Goal: Transaction & Acquisition: Purchase product/service

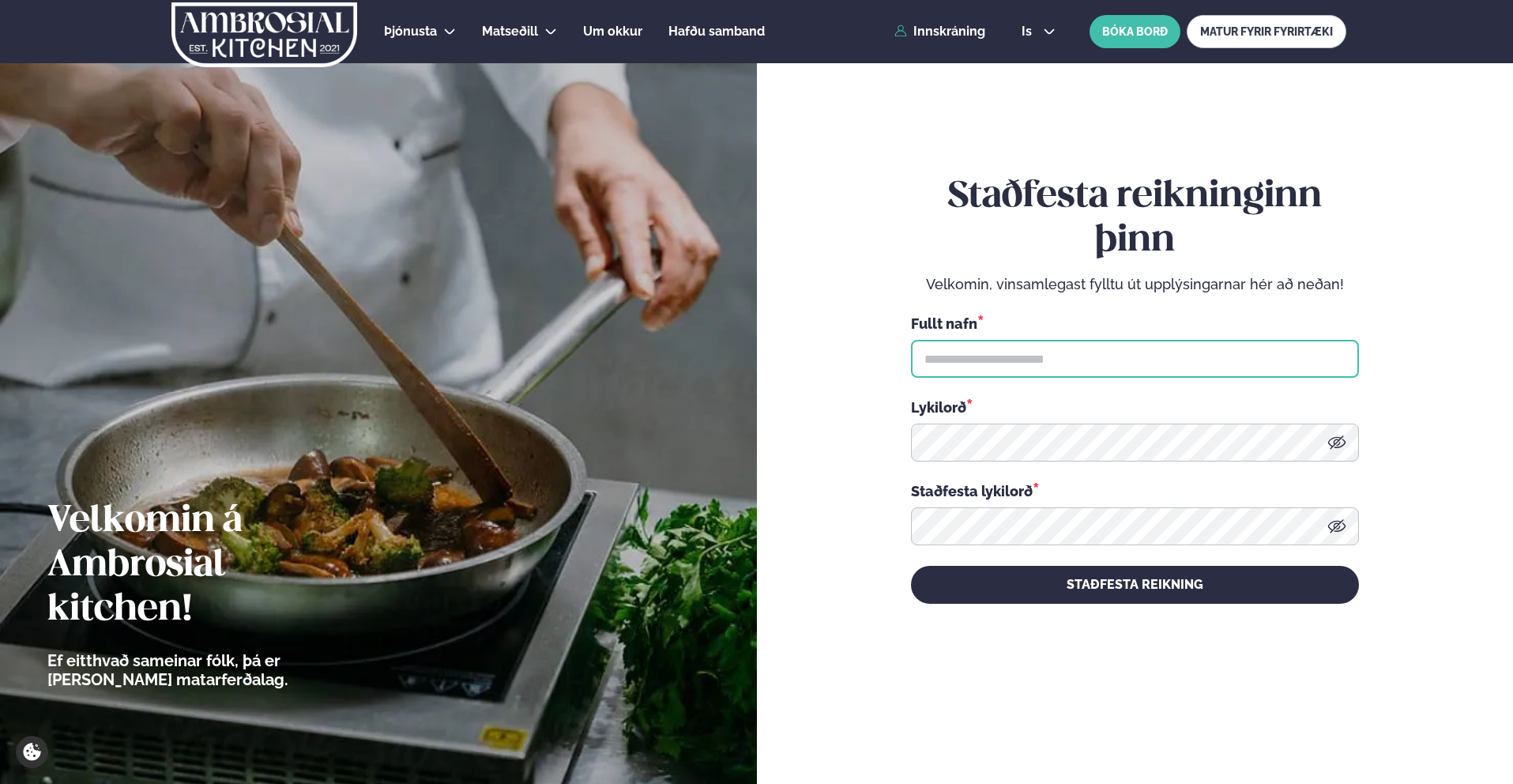
click at [1062, 368] on input "text" at bounding box center [1135, 359] width 448 height 38
type input "**********"
click at [1110, 609] on div "**********" at bounding box center [1135, 389] width 448 height 726
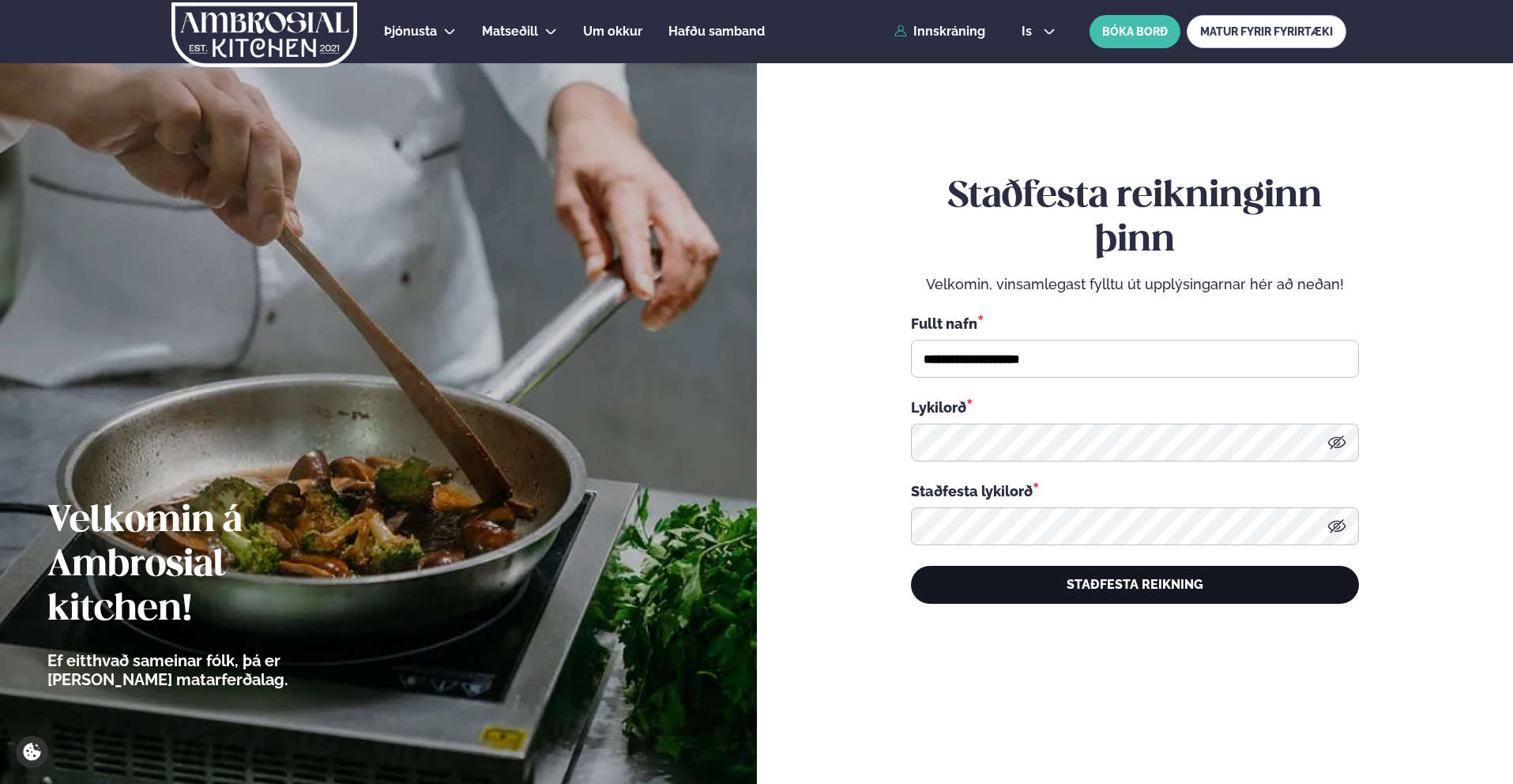
click at [1109, 595] on button "STAÐFESTA REIKNING" at bounding box center [1135, 585] width 448 height 38
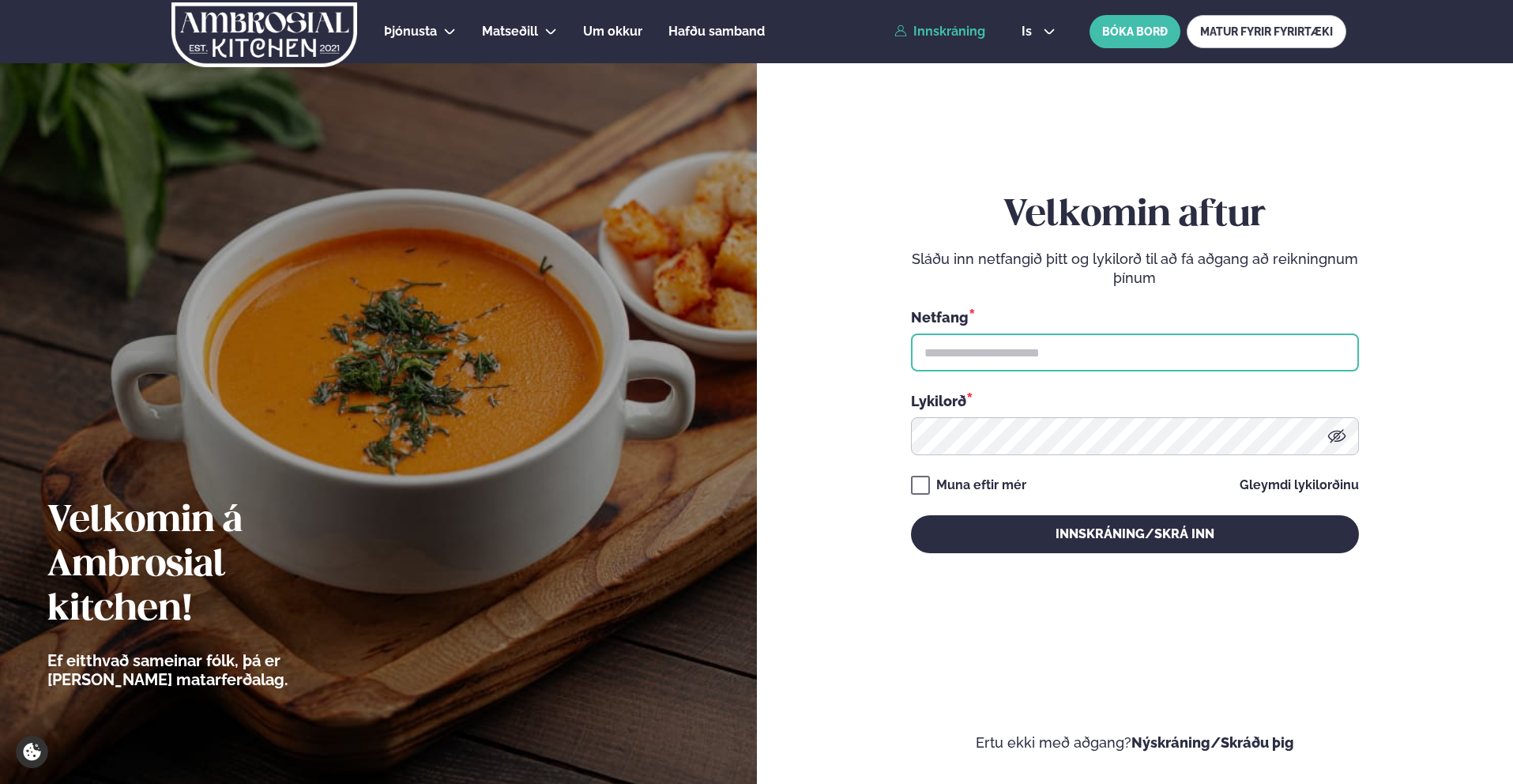
click at [981, 350] on input "text" at bounding box center [1135, 352] width 448 height 38
type input "**********"
click at [1019, 510] on div "**********" at bounding box center [1135, 372] width 448 height 359
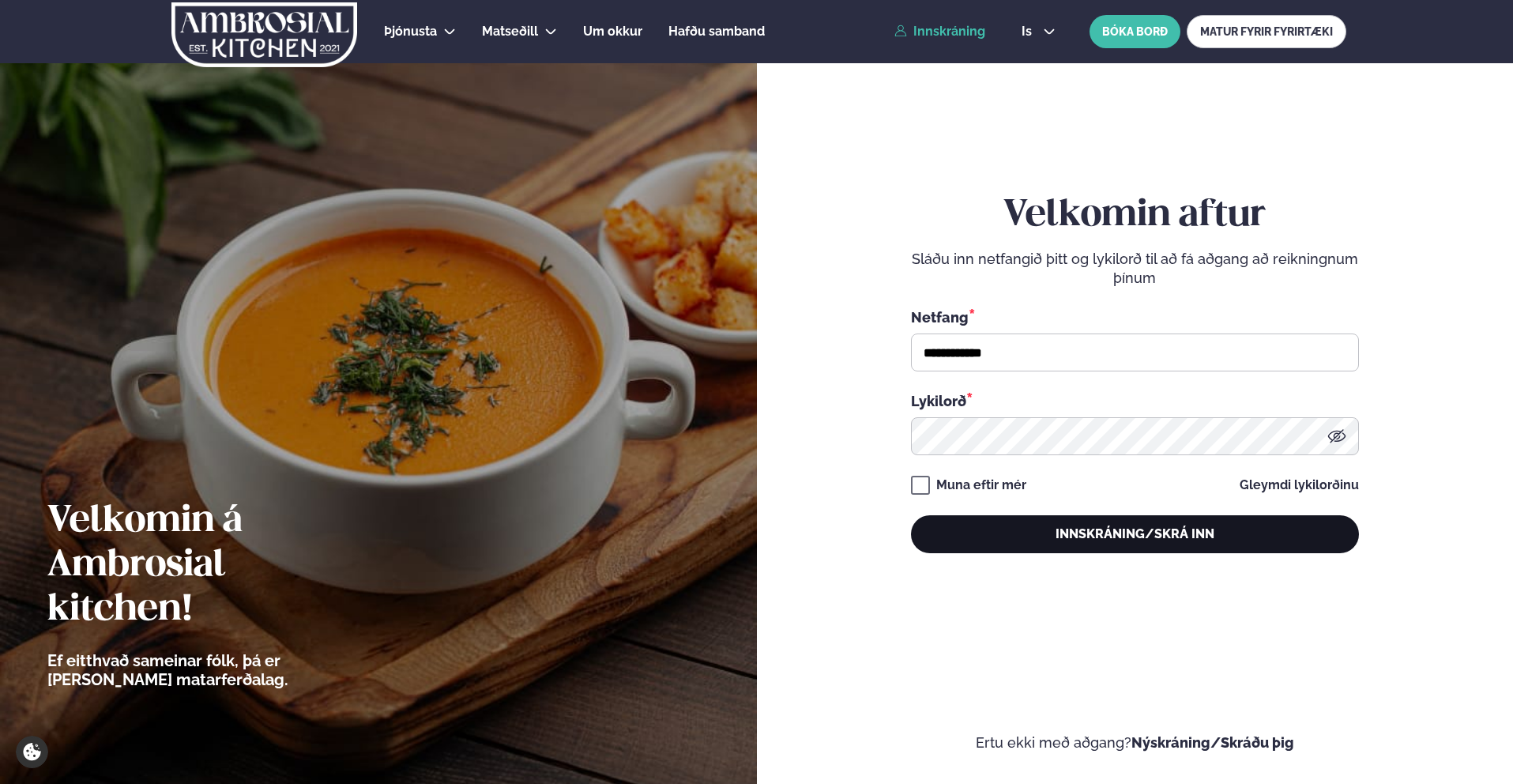
click at [1061, 529] on button "Innskráning/Skrá inn" at bounding box center [1135, 534] width 448 height 38
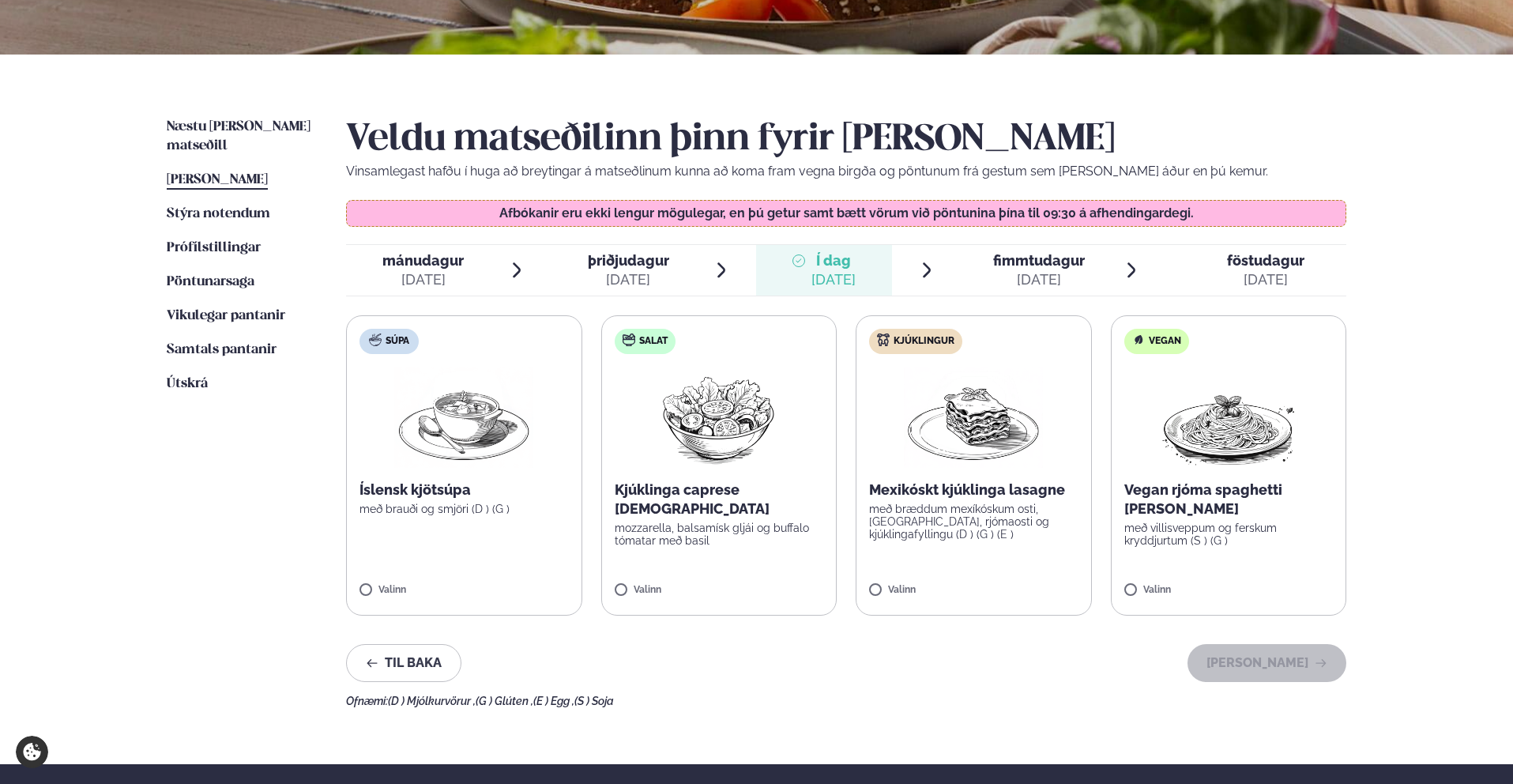
scroll to position [294, 0]
click at [222, 208] on span "Stýra notendum" at bounding box center [218, 214] width 104 height 13
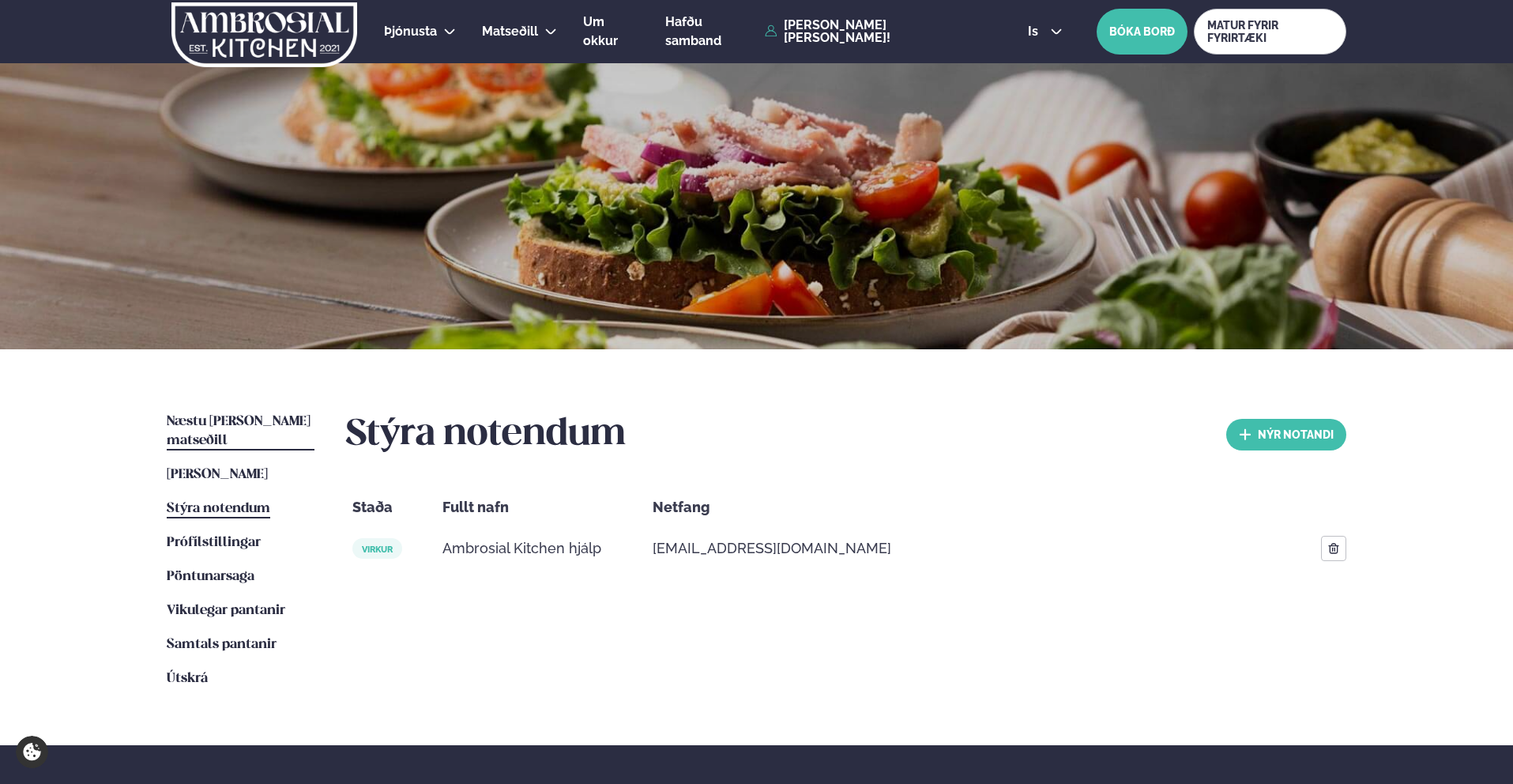
click at [259, 415] on span "Næstu [PERSON_NAME] matseðill" at bounding box center [238, 431] width 144 height 32
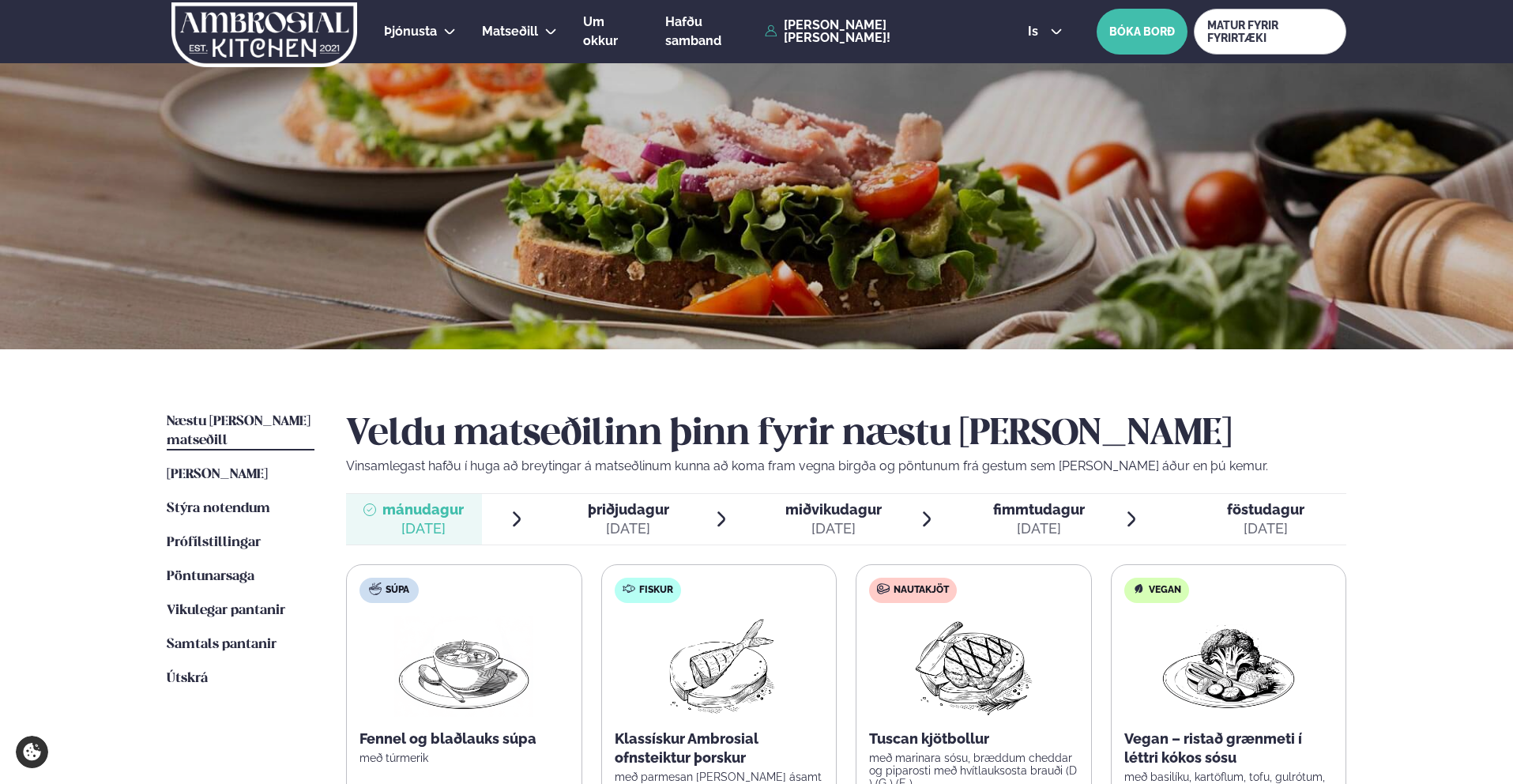
click at [648, 625] on label "Fiskur Klassískur Ambrosial ofnsteiktur þorskur með parmesan og panko ásamt lau…" at bounding box center [719, 714] width 236 height 300
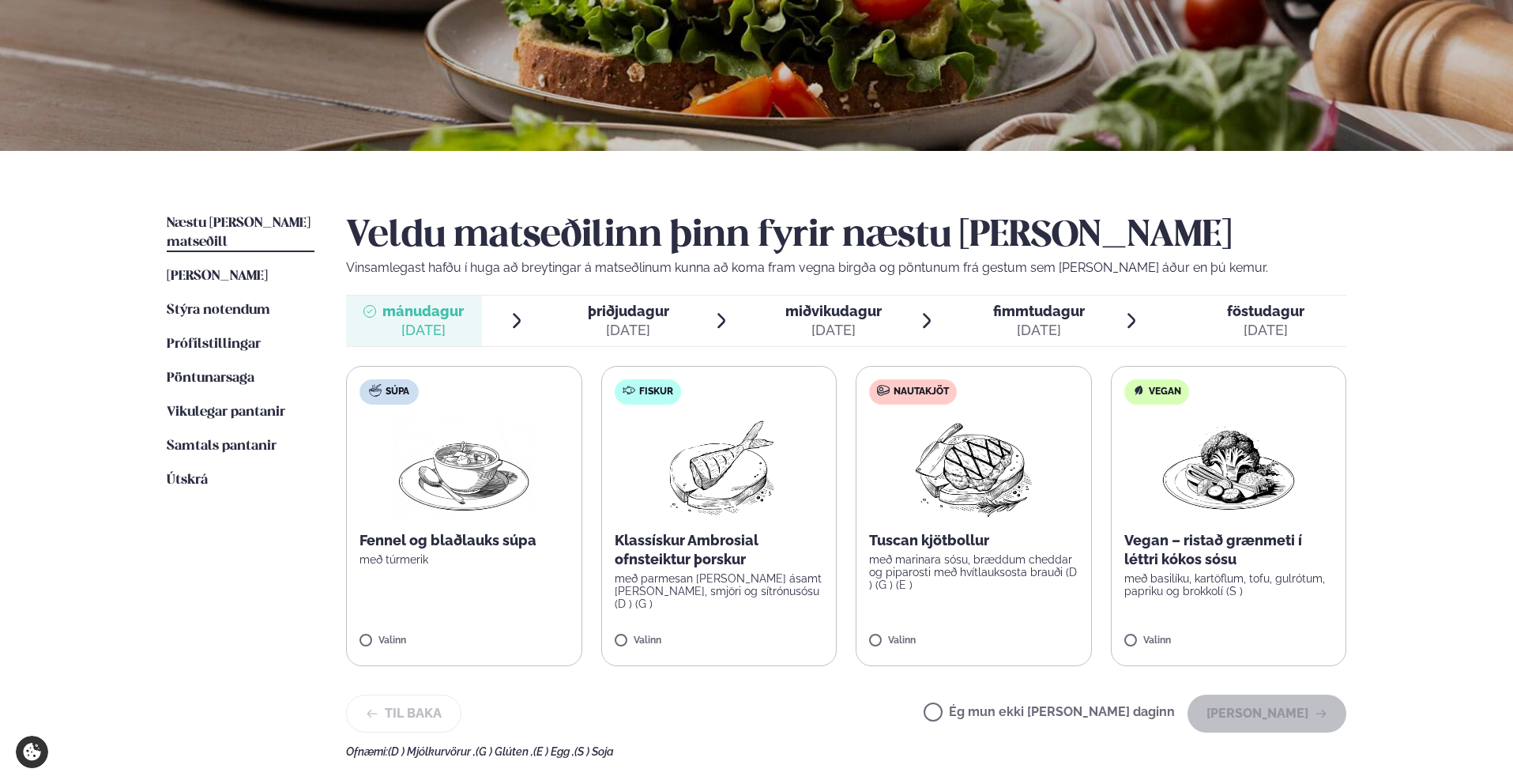
scroll to position [250, 0]
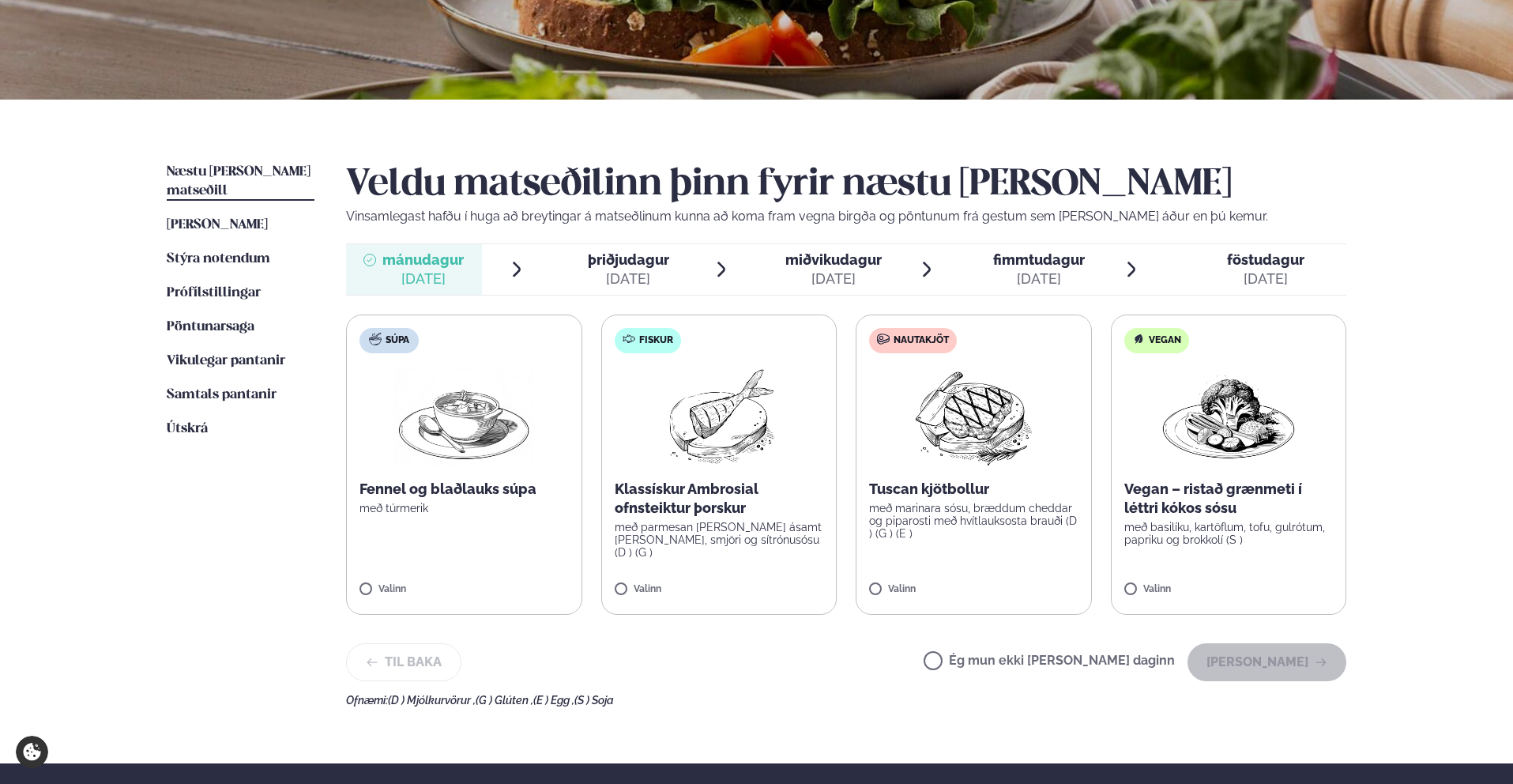
click at [642, 598] on div "Valinn" at bounding box center [719, 593] width 210 height 17
click at [601, 590] on label "Fiskur Klassískur Ambrosial ofnsteiktur þorskur með parmesan og panko ásamt lau…" at bounding box center [719, 464] width 236 height 300
click at [846, 271] on div "[DATE]" at bounding box center [833, 279] width 96 height 19
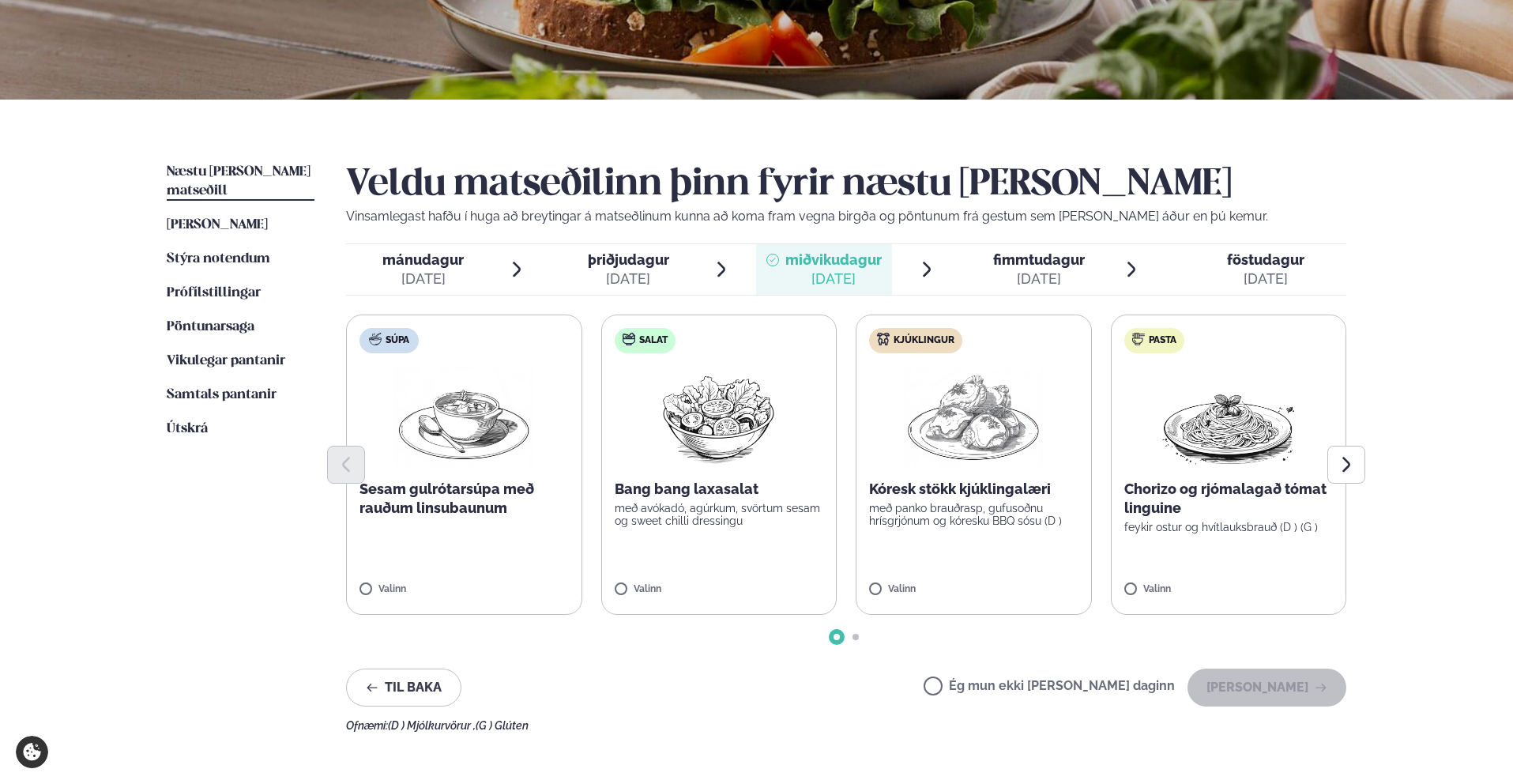
click at [656, 268] on div "þriðjudagur þri." at bounding box center [628, 260] width 81 height 19
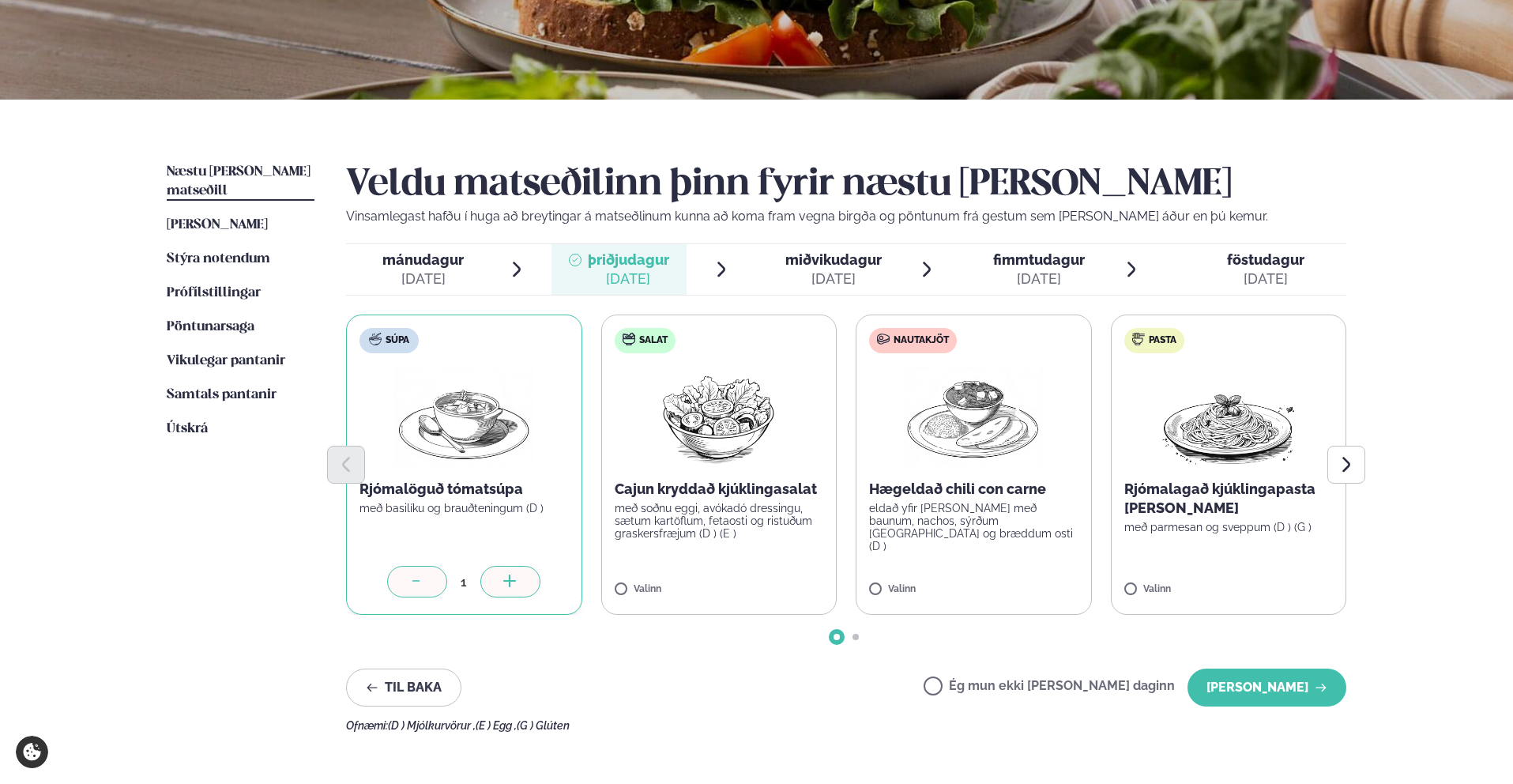
click at [361, 589] on div "1" at bounding box center [464, 581] width 210 height 31
click at [426, 578] on div at bounding box center [416, 581] width 60 height 31
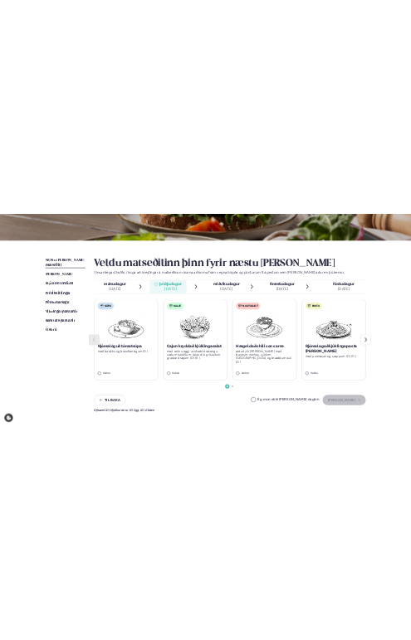
scroll to position [258, 0]
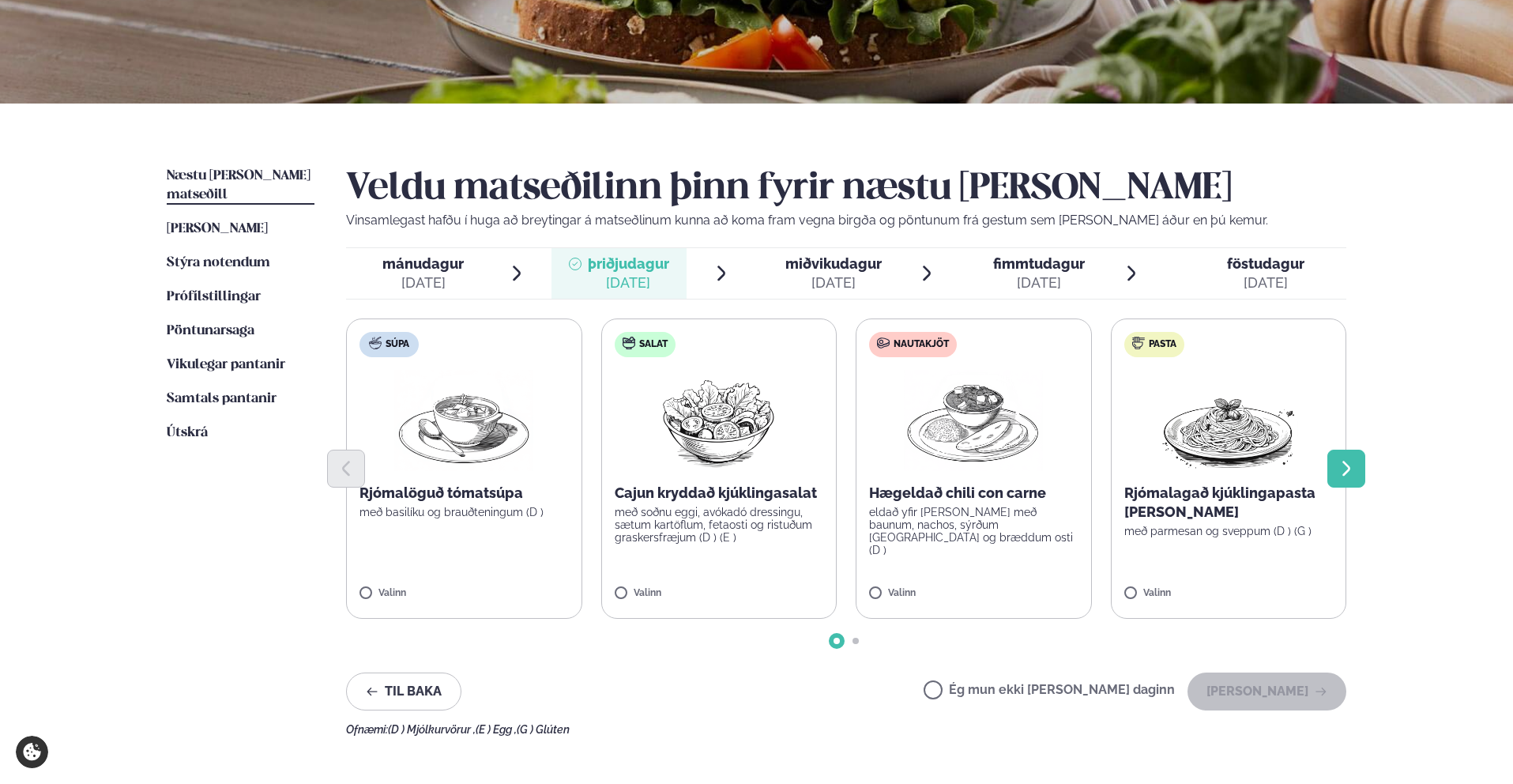
click at [1341, 472] on icon "Next slide" at bounding box center [1346, 469] width 19 height 19
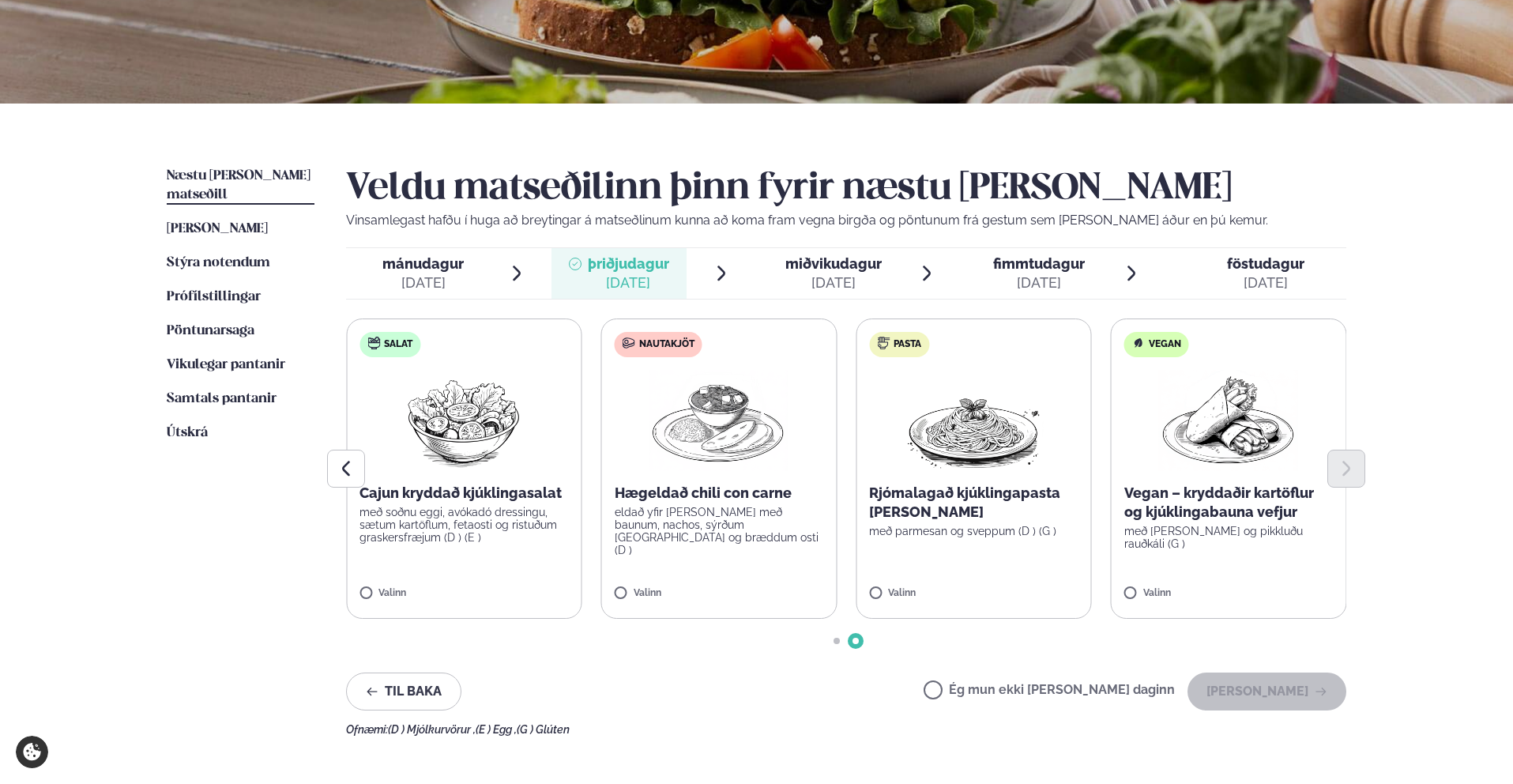
click at [414, 271] on span "mánudagur" at bounding box center [422, 263] width 81 height 16
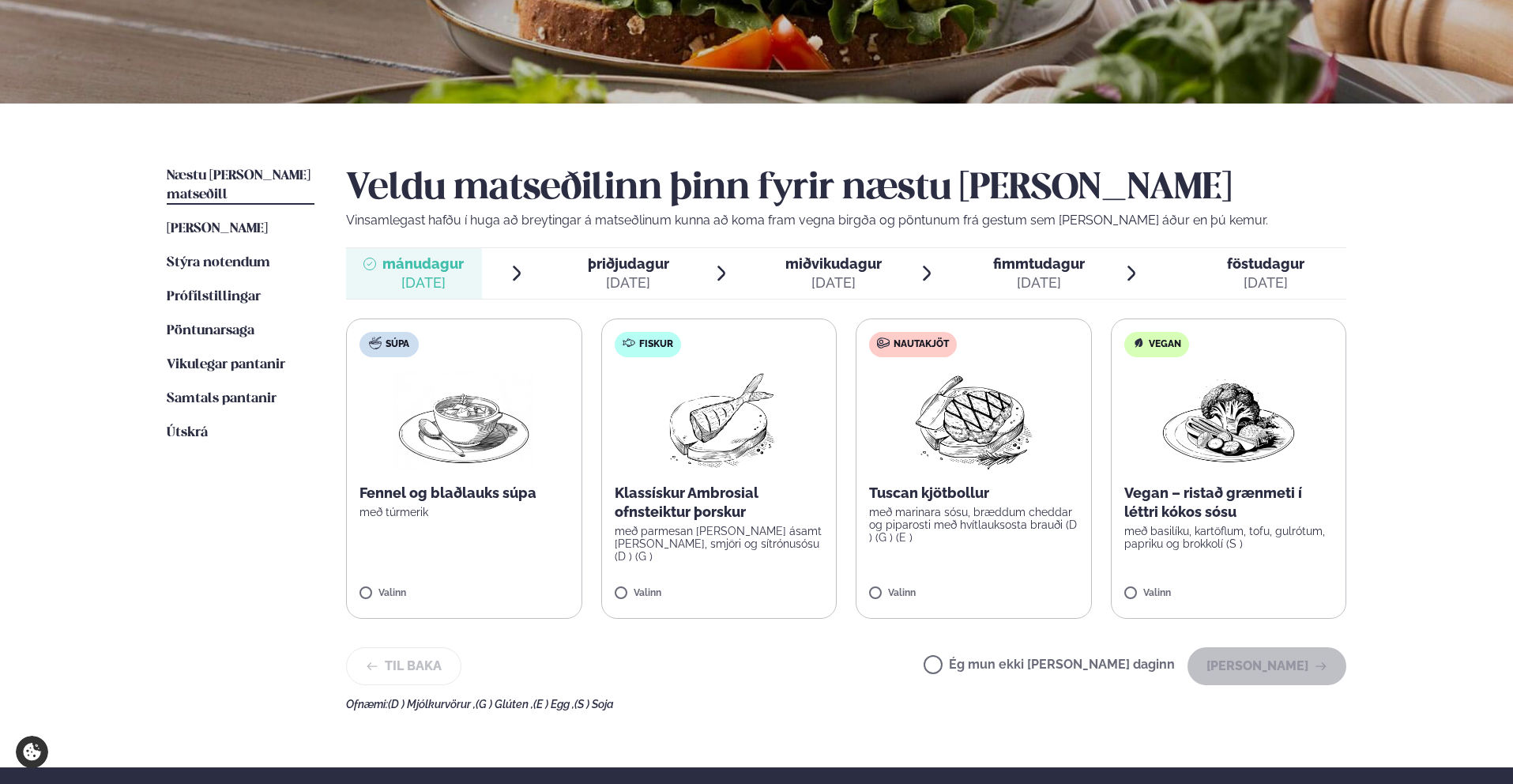
click at [618, 274] on div "[DATE]" at bounding box center [628, 283] width 81 height 19
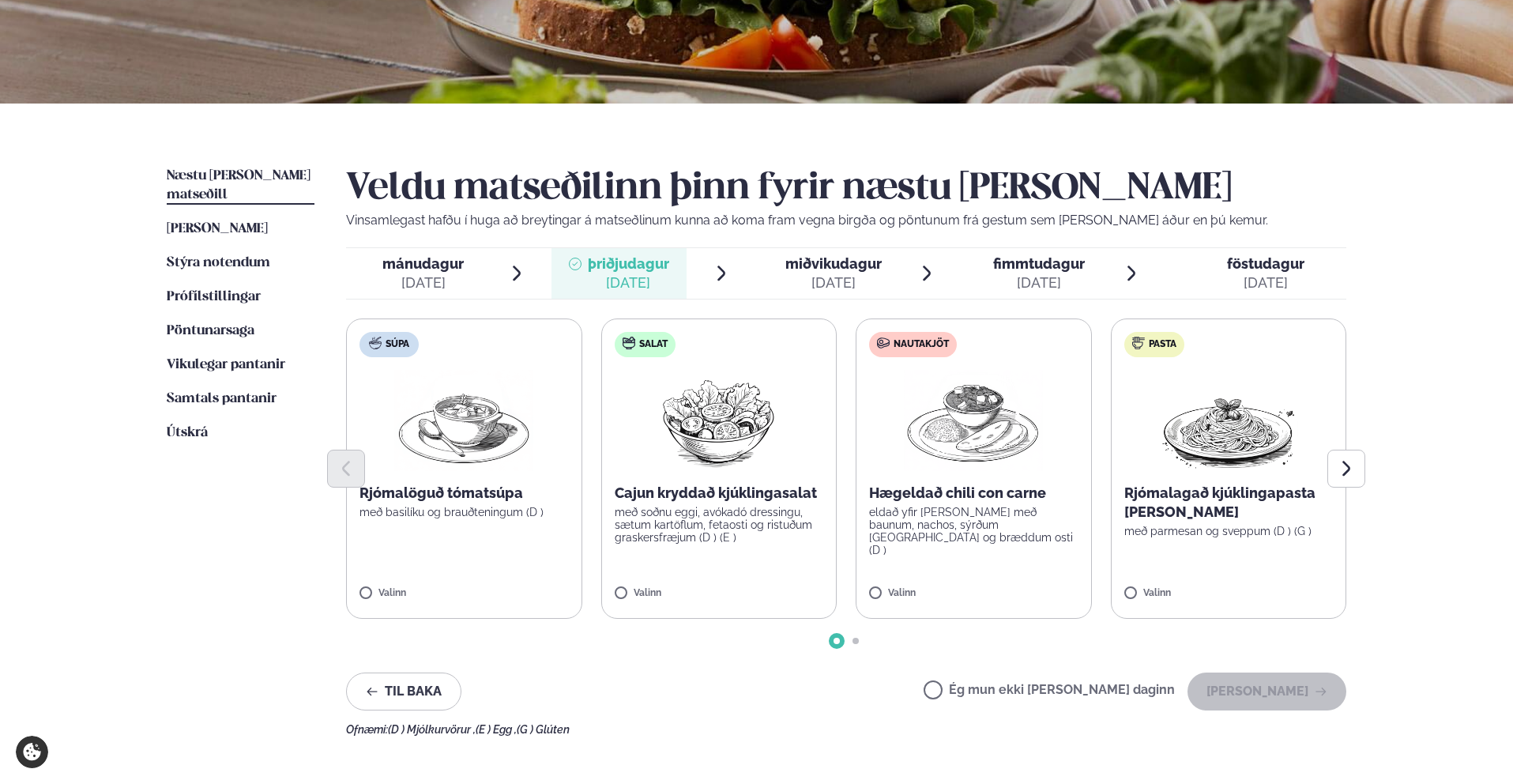
click at [786, 275] on div "[DATE]" at bounding box center [833, 283] width 96 height 19
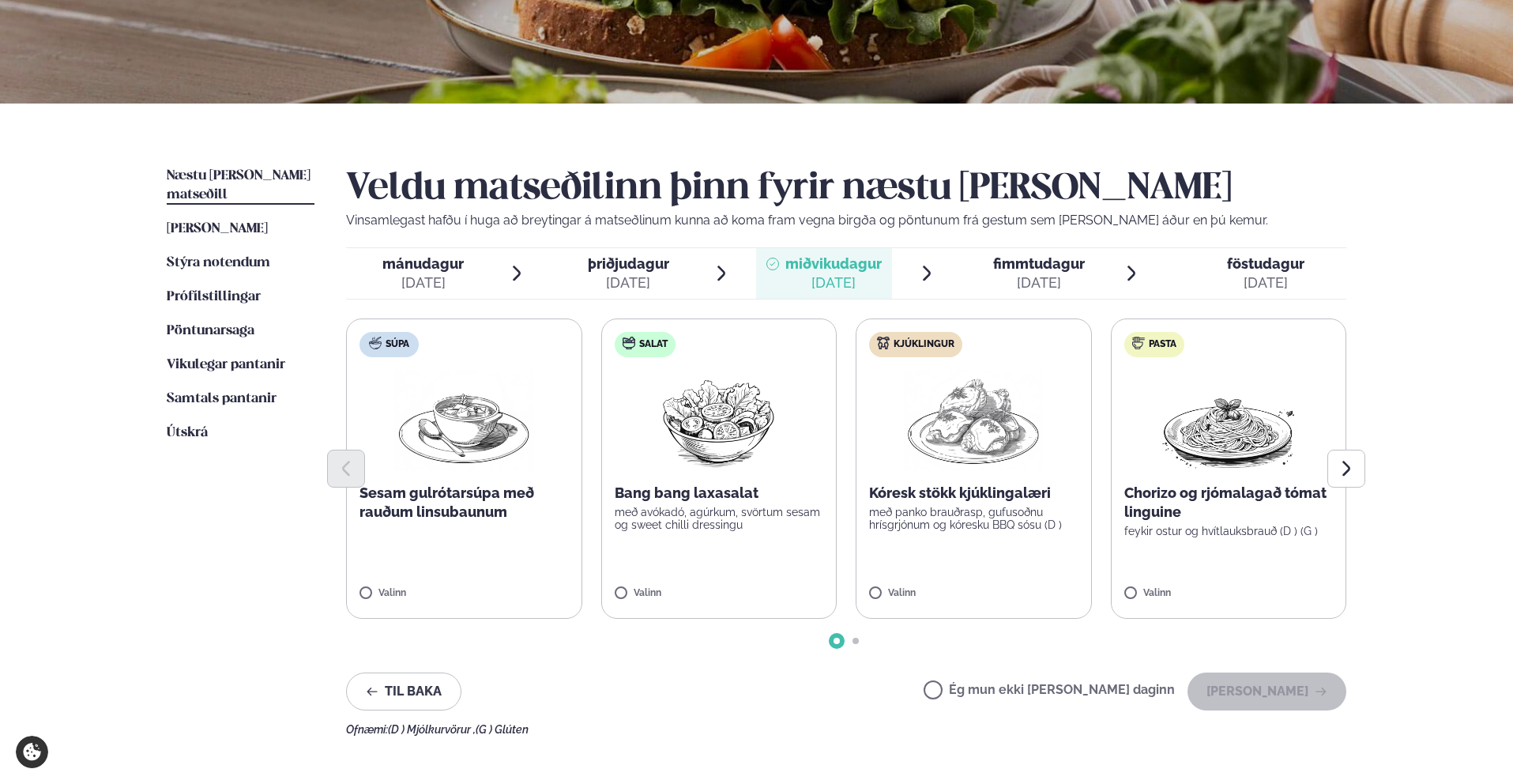
click at [980, 278] on div at bounding box center [980, 273] width 12 height 38
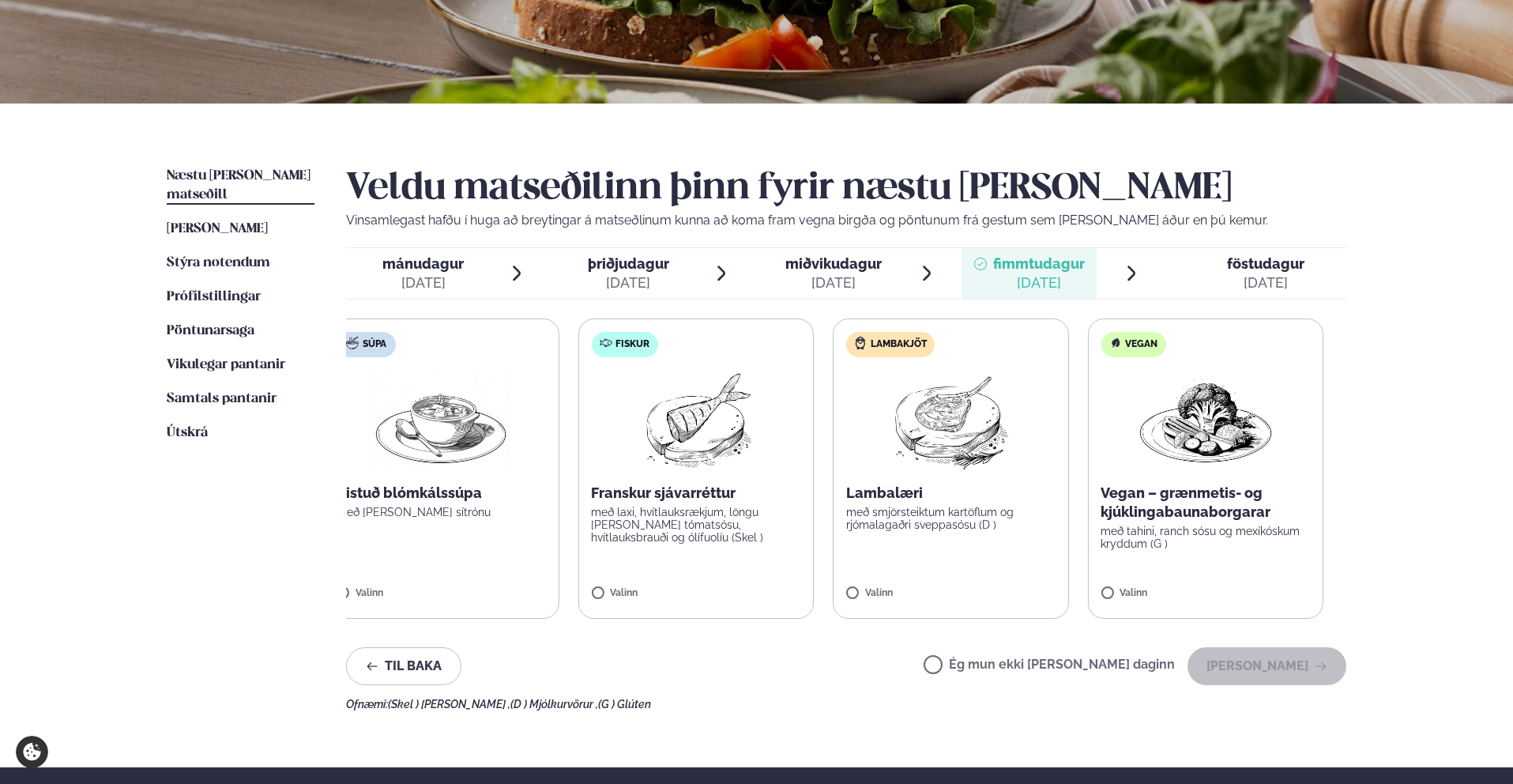
click at [965, 520] on p "með smjörsteiktum kartöflum og rjómalagaðri sveppasósu (D )" at bounding box center [951, 518] width 210 height 26
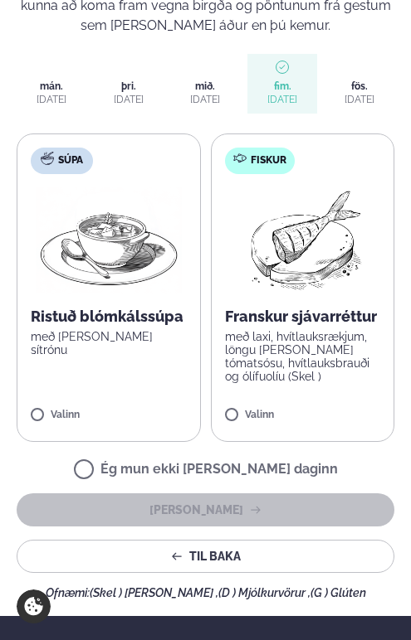
scroll to position [278, 0]
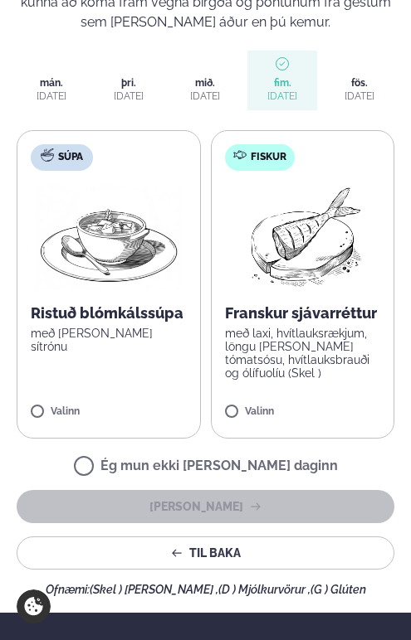
click at [143, 101] on div "[DATE]" at bounding box center [129, 96] width 30 height 13
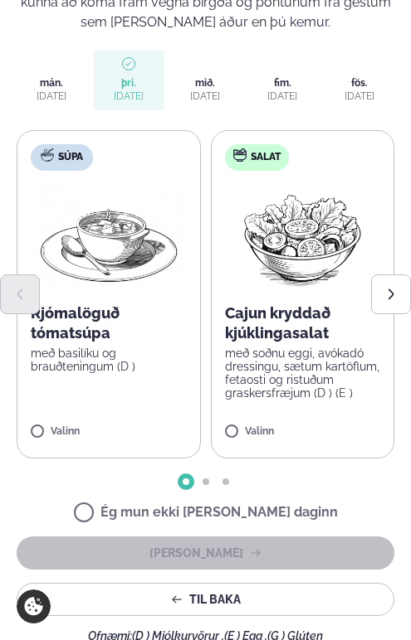
scroll to position [281, 0]
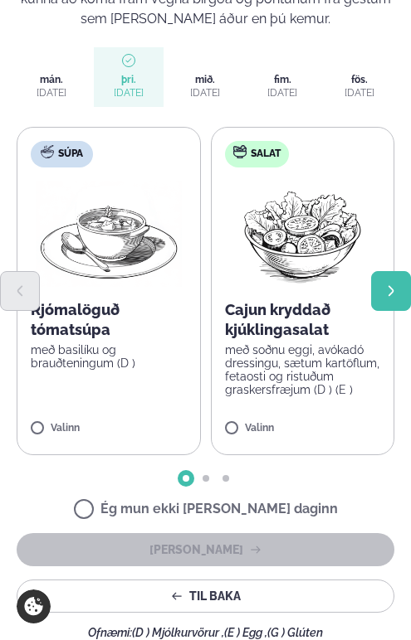
click at [397, 290] on button "Next slide" at bounding box center [391, 291] width 40 height 40
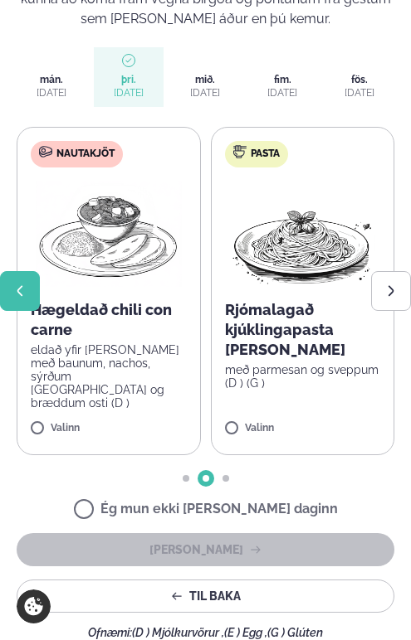
click at [27, 301] on button "Previous slide" at bounding box center [20, 291] width 40 height 40
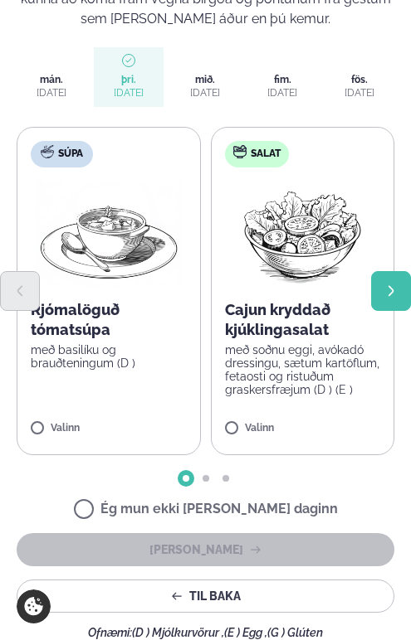
click at [372, 292] on button "Next slide" at bounding box center [391, 291] width 40 height 40
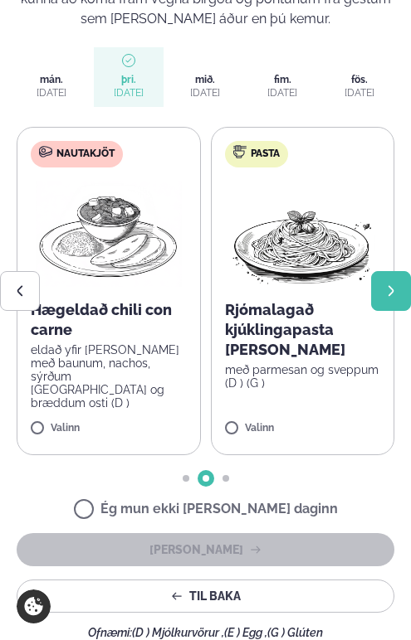
click at [375, 293] on button "Next slide" at bounding box center [391, 291] width 40 height 40
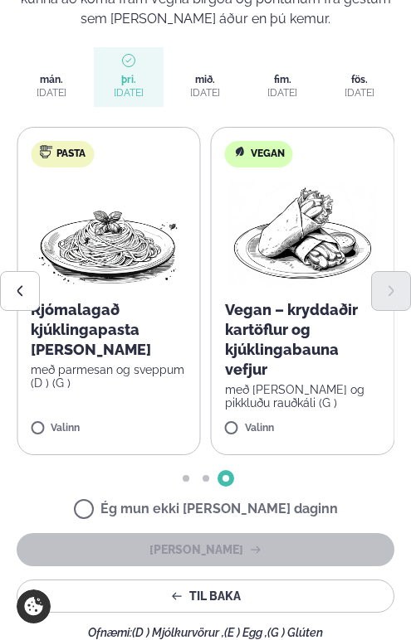
click at [42, 298] on div at bounding box center [205, 291] width 411 height 40
click at [20, 292] on icon "Previous slide" at bounding box center [20, 290] width 6 height 11
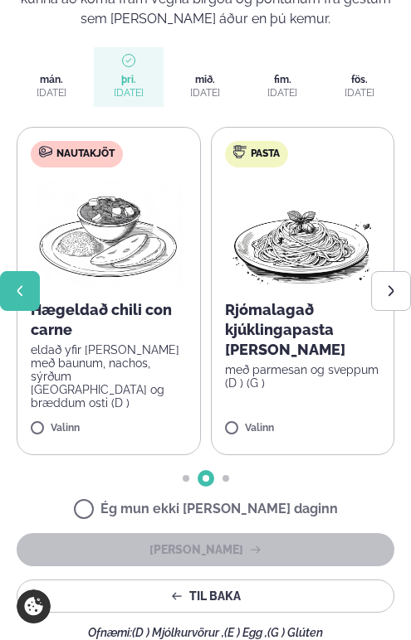
click at [22, 297] on icon "Previous slide" at bounding box center [19, 290] width 13 height 13
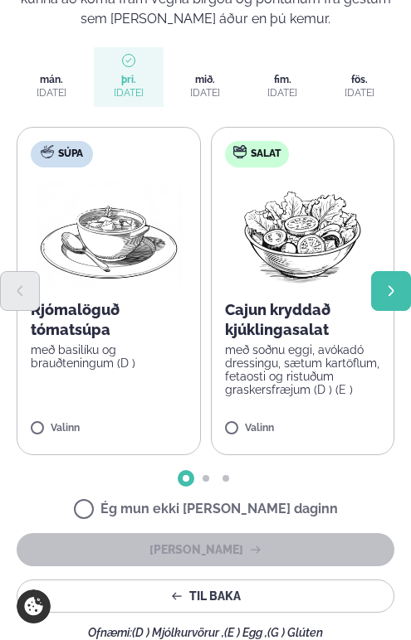
click at [390, 296] on icon "Next slide" at bounding box center [390, 290] width 13 height 13
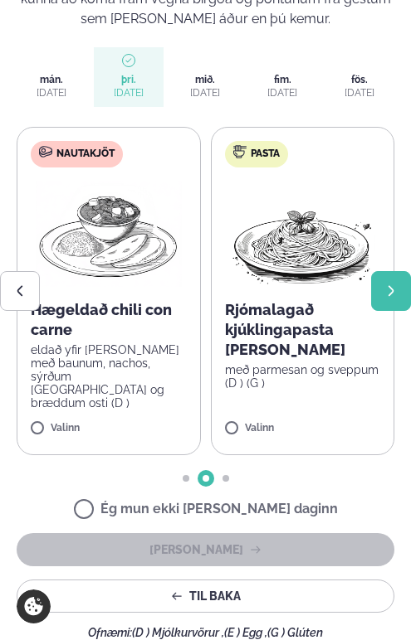
click at [374, 291] on button "Next slide" at bounding box center [391, 291] width 40 height 40
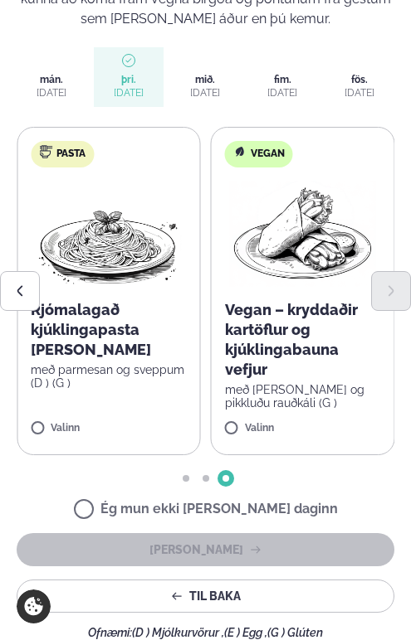
click at [281, 75] on span "fimmtudagur fim. [DATE]" at bounding box center [282, 77] width 70 height 60
click at [282, 75] on span "fimmtudagur fim. [DATE]" at bounding box center [282, 77] width 70 height 60
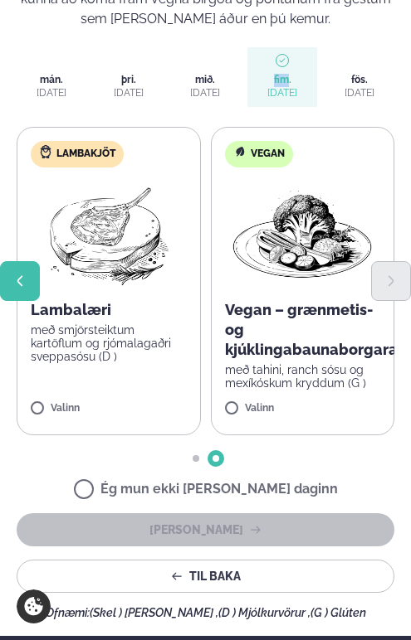
click at [33, 294] on button "Previous slide" at bounding box center [20, 281] width 40 height 40
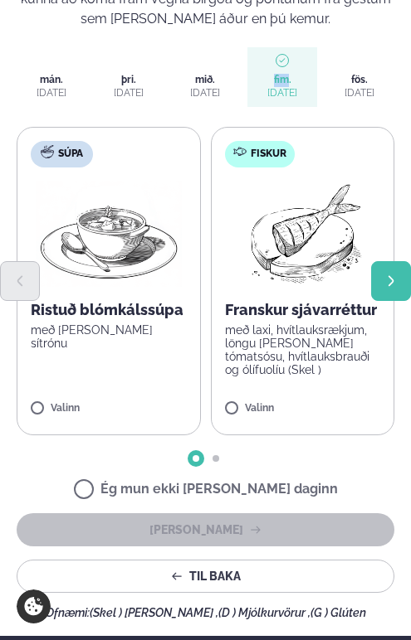
click at [399, 292] on button "Next slide" at bounding box center [391, 281] width 40 height 40
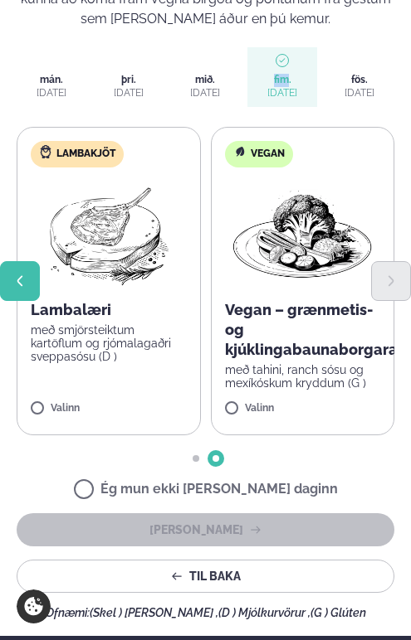
click at [33, 292] on button "Previous slide" at bounding box center [20, 281] width 40 height 40
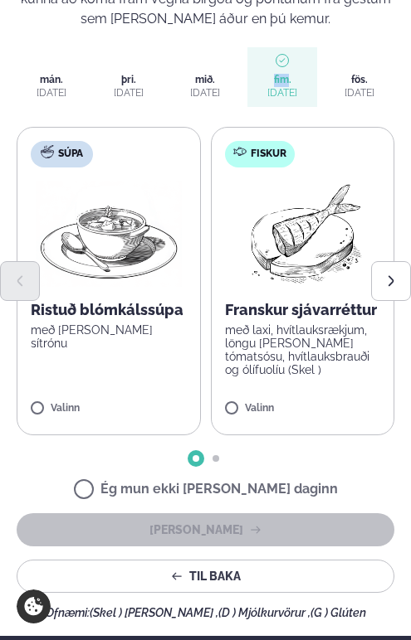
copy span "fim"
click at [381, 288] on button "Next slide" at bounding box center [391, 281] width 40 height 40
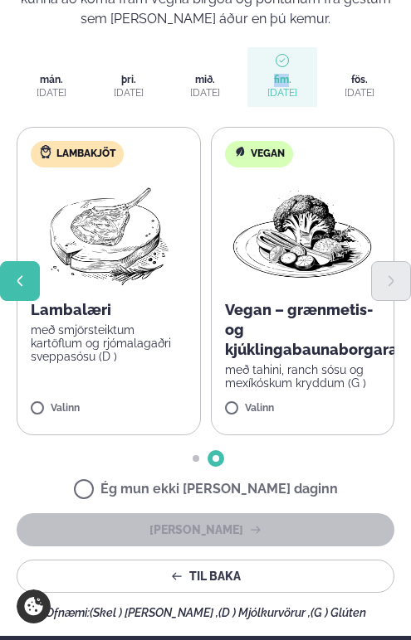
click at [36, 279] on button "Previous slide" at bounding box center [20, 281] width 40 height 40
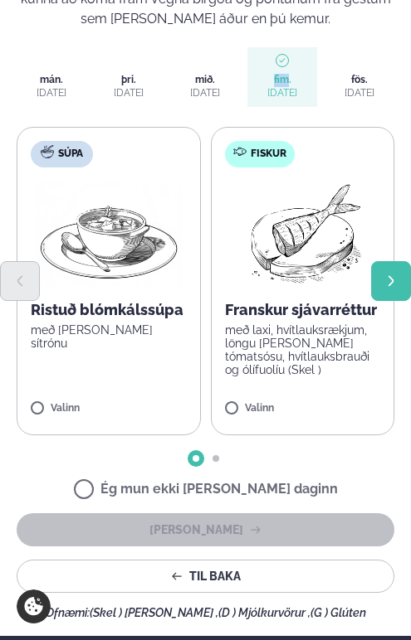
click at [396, 279] on icon "Next slide" at bounding box center [390, 281] width 13 height 13
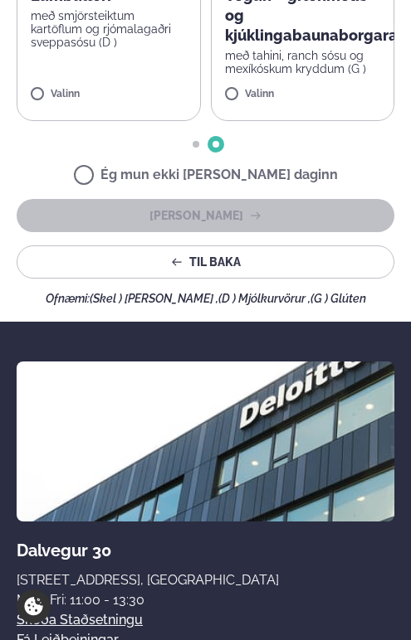
scroll to position [830, 0]
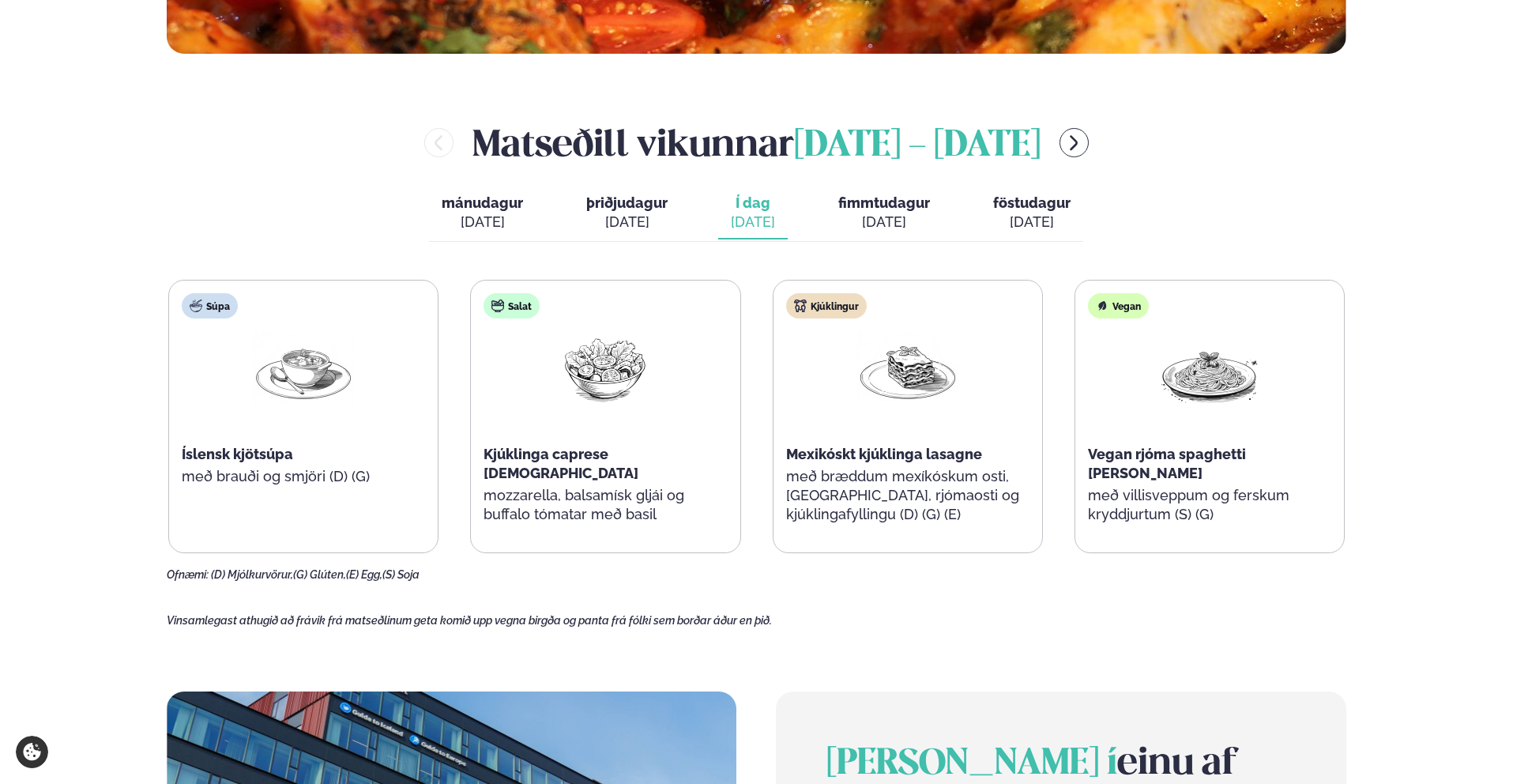
scroll to position [684, 0]
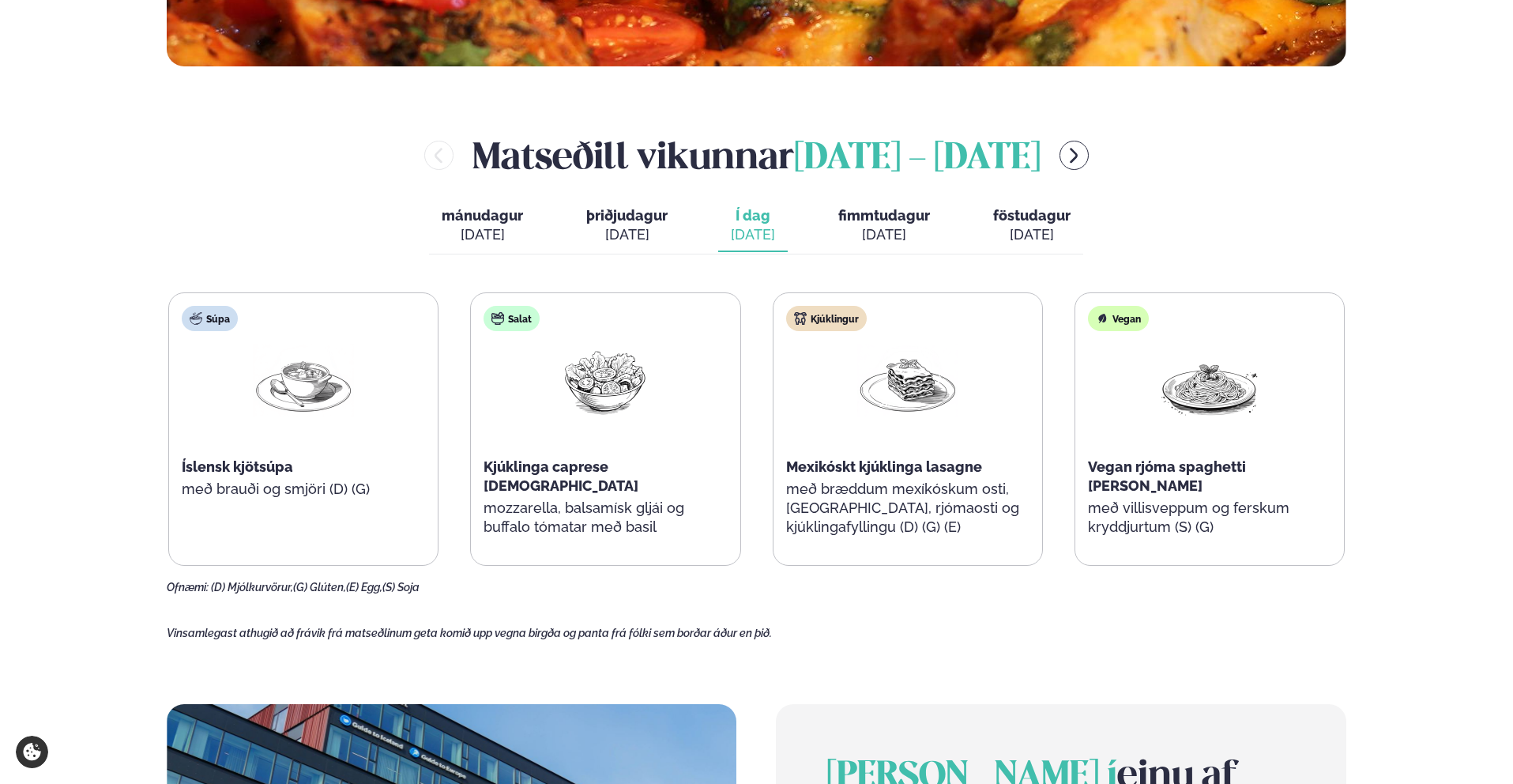
click at [1081, 149] on div "[PERSON_NAME] [DATE] - [DATE]" at bounding box center [756, 155] width 1180 height 51
click at [1083, 156] on icon "menu-btn-right" at bounding box center [1074, 155] width 19 height 19
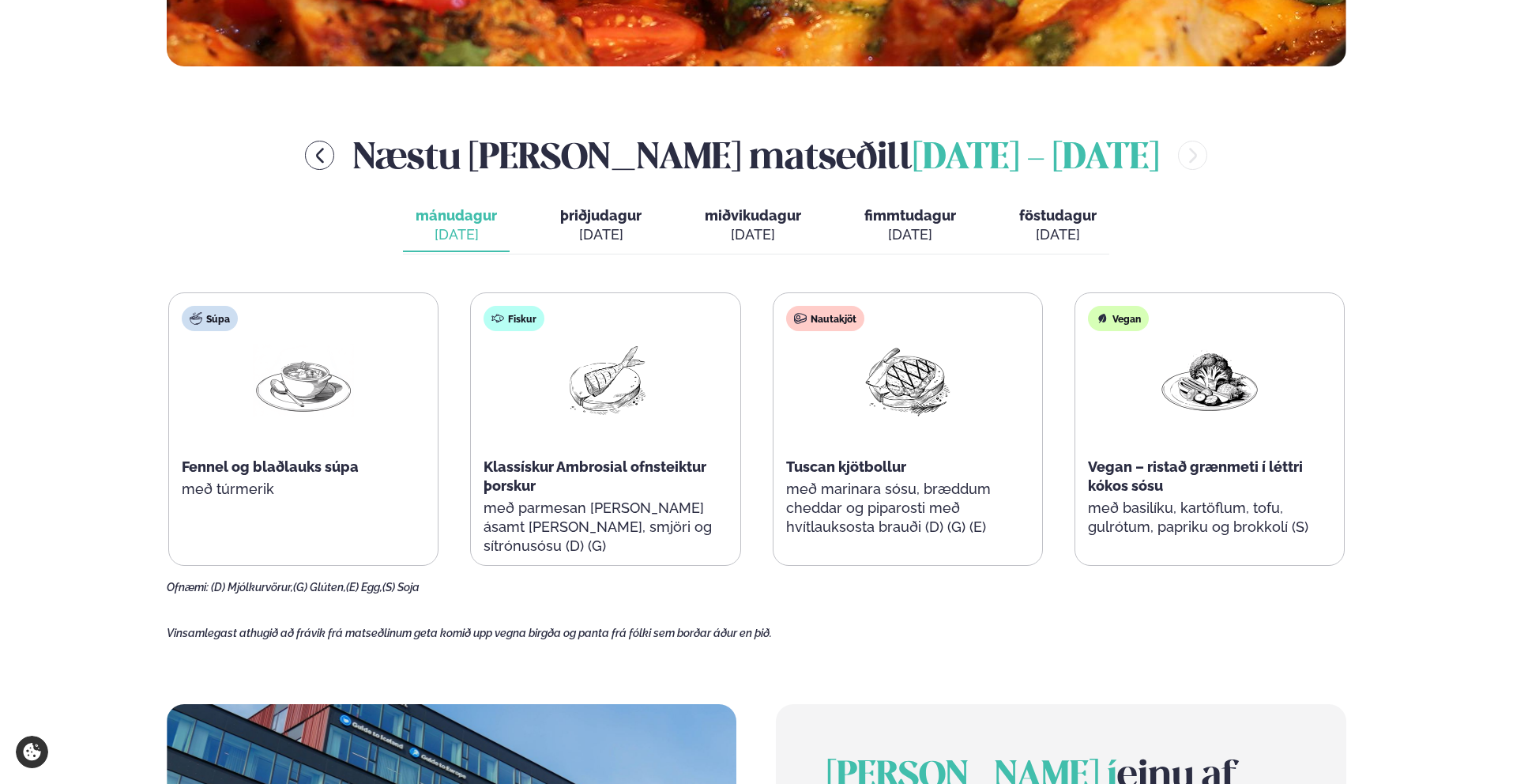
click at [1027, 211] on span "föstudagur" at bounding box center [1058, 214] width 77 height 16
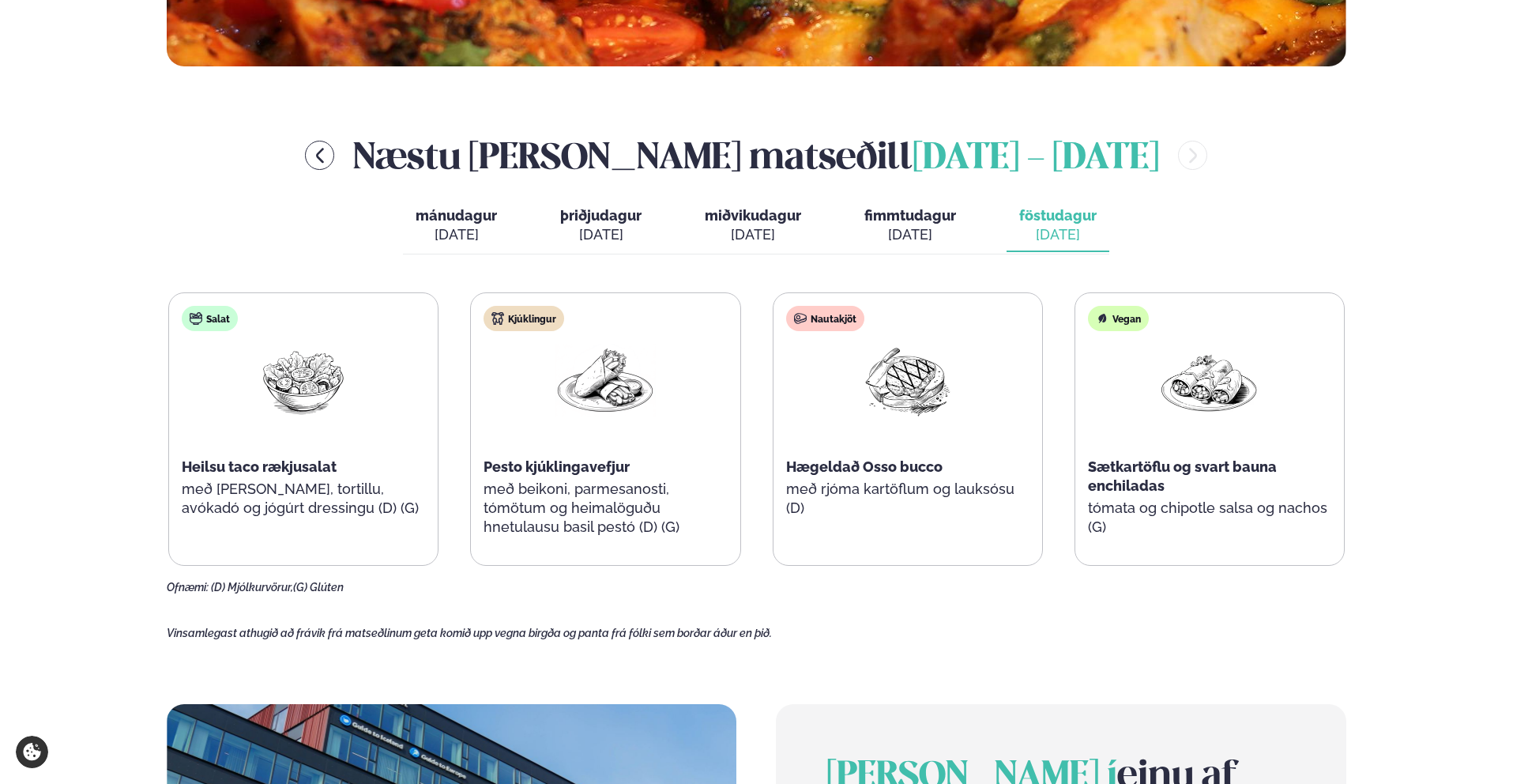
click at [409, 158] on div "Næstu [PERSON_NAME] matseðill [DATE] - [DATE]" at bounding box center [756, 155] width 1180 height 51
click at [330, 157] on icon "menu-btn-left" at bounding box center [320, 155] width 19 height 19
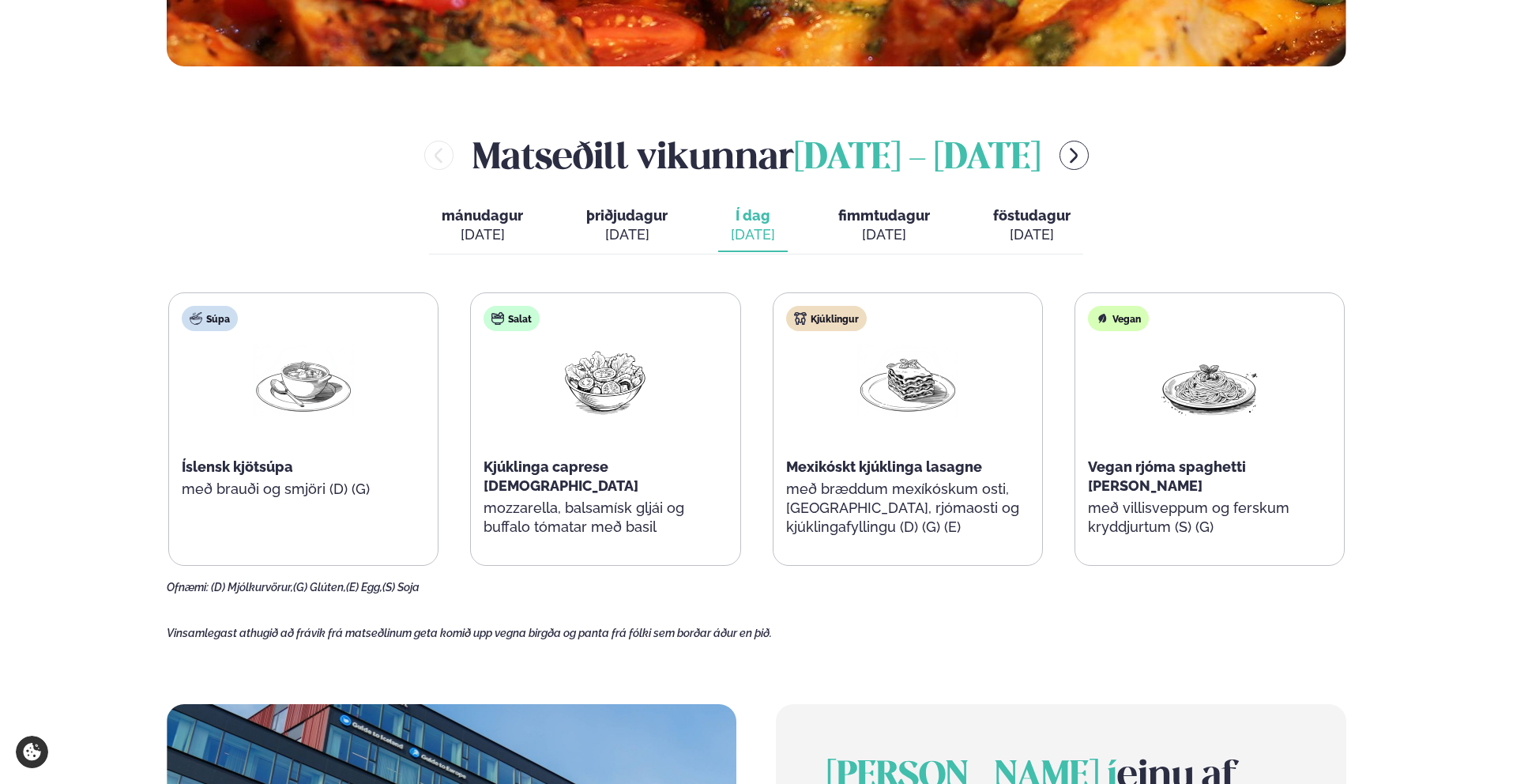
click at [1030, 202] on button "föstudagur fös. [DATE]" at bounding box center [1032, 226] width 103 height 52
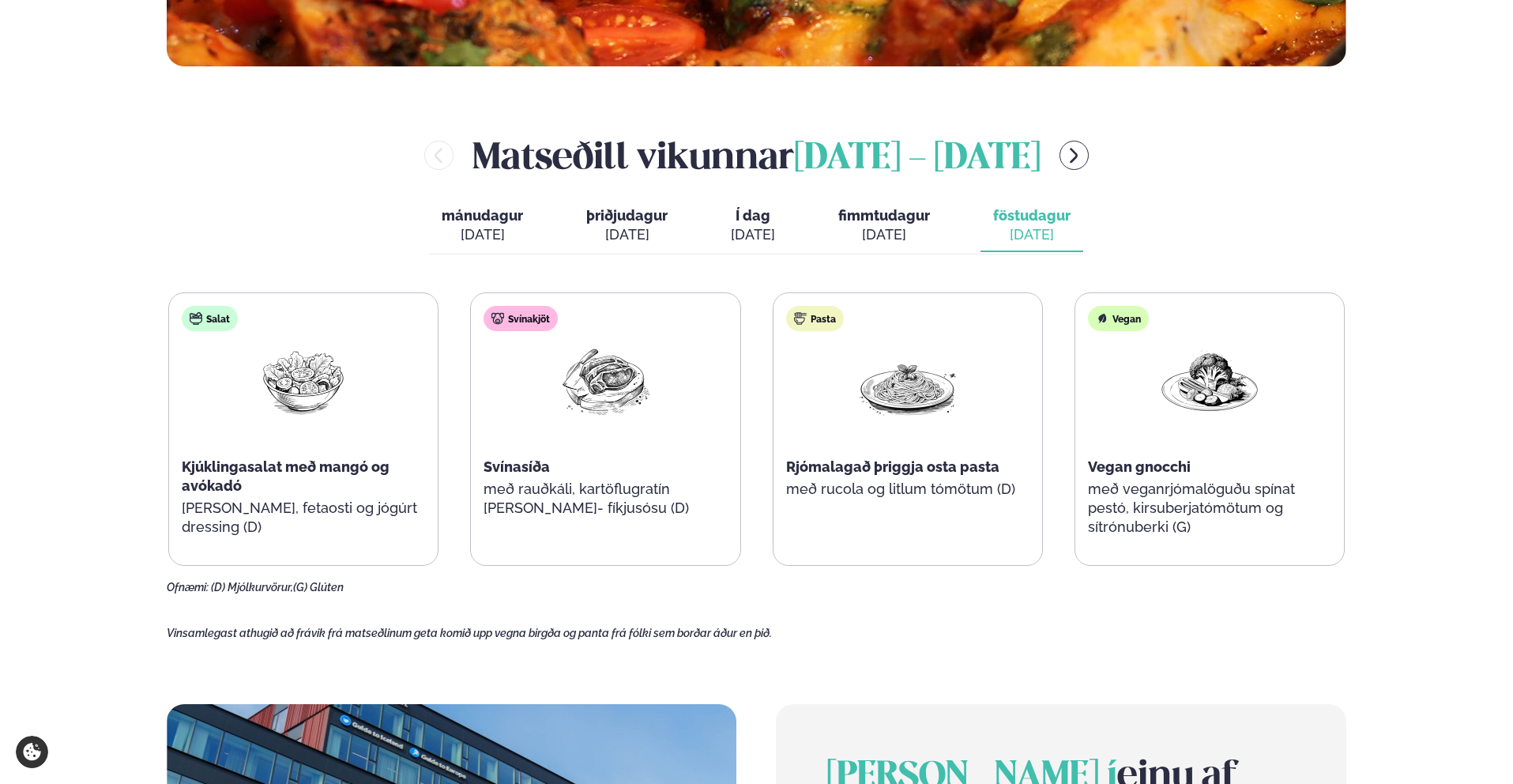
click at [1035, 214] on span "föstudagur" at bounding box center [1031, 214] width 77 height 16
click at [1089, 145] on button "menu-btn-right" at bounding box center [1074, 155] width 30 height 30
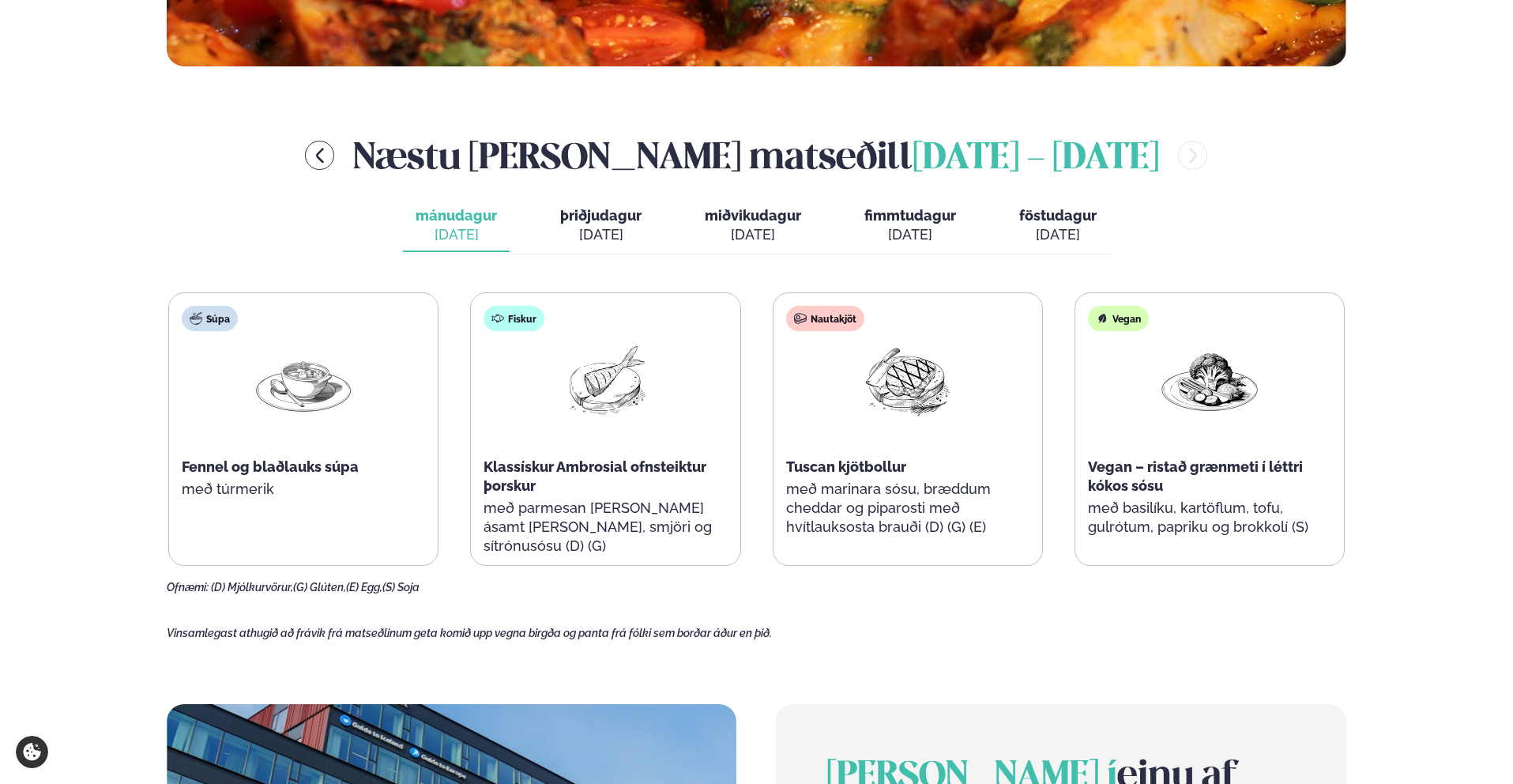
click at [1084, 214] on span "föstudagur" at bounding box center [1058, 214] width 77 height 16
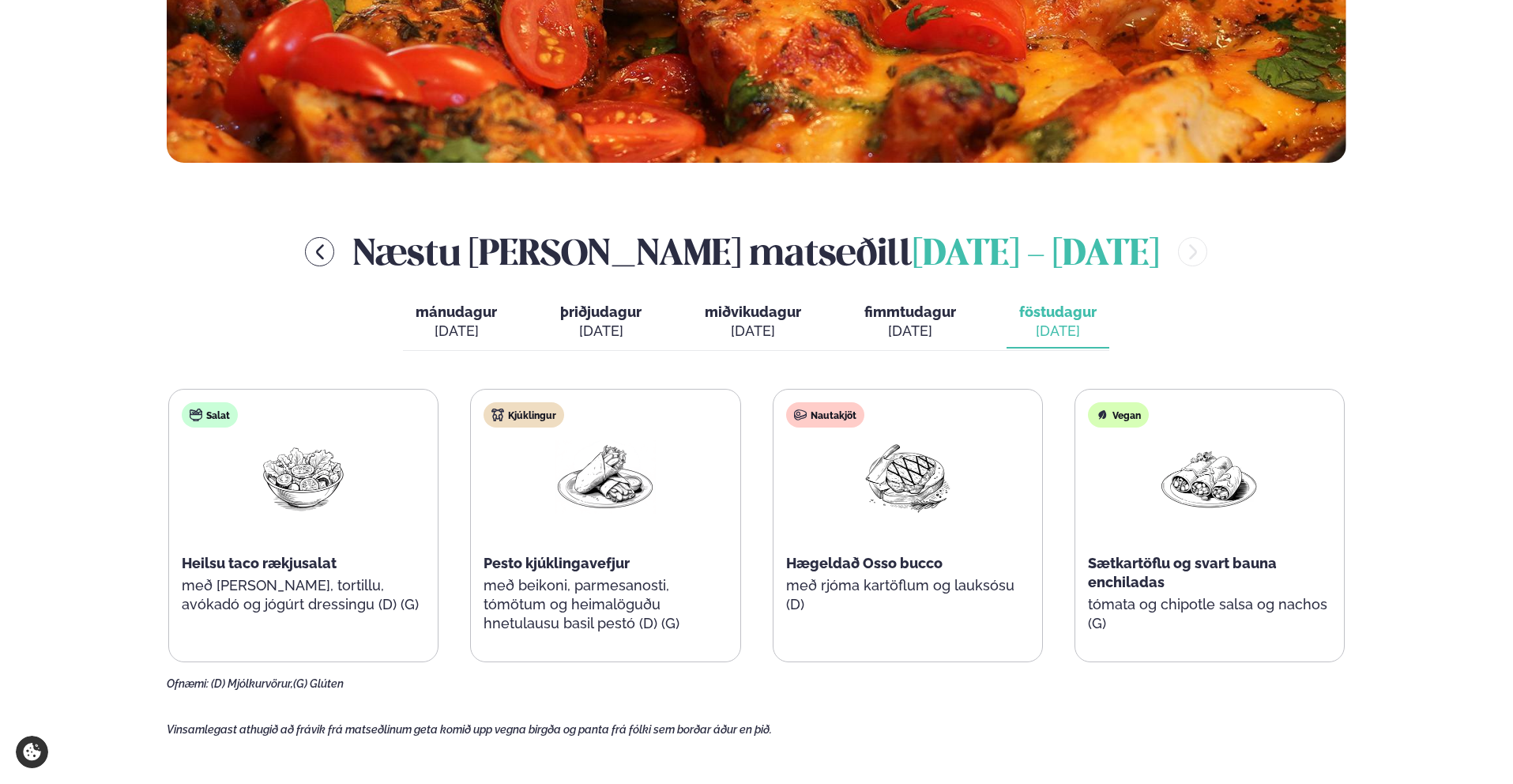
scroll to position [586, 0]
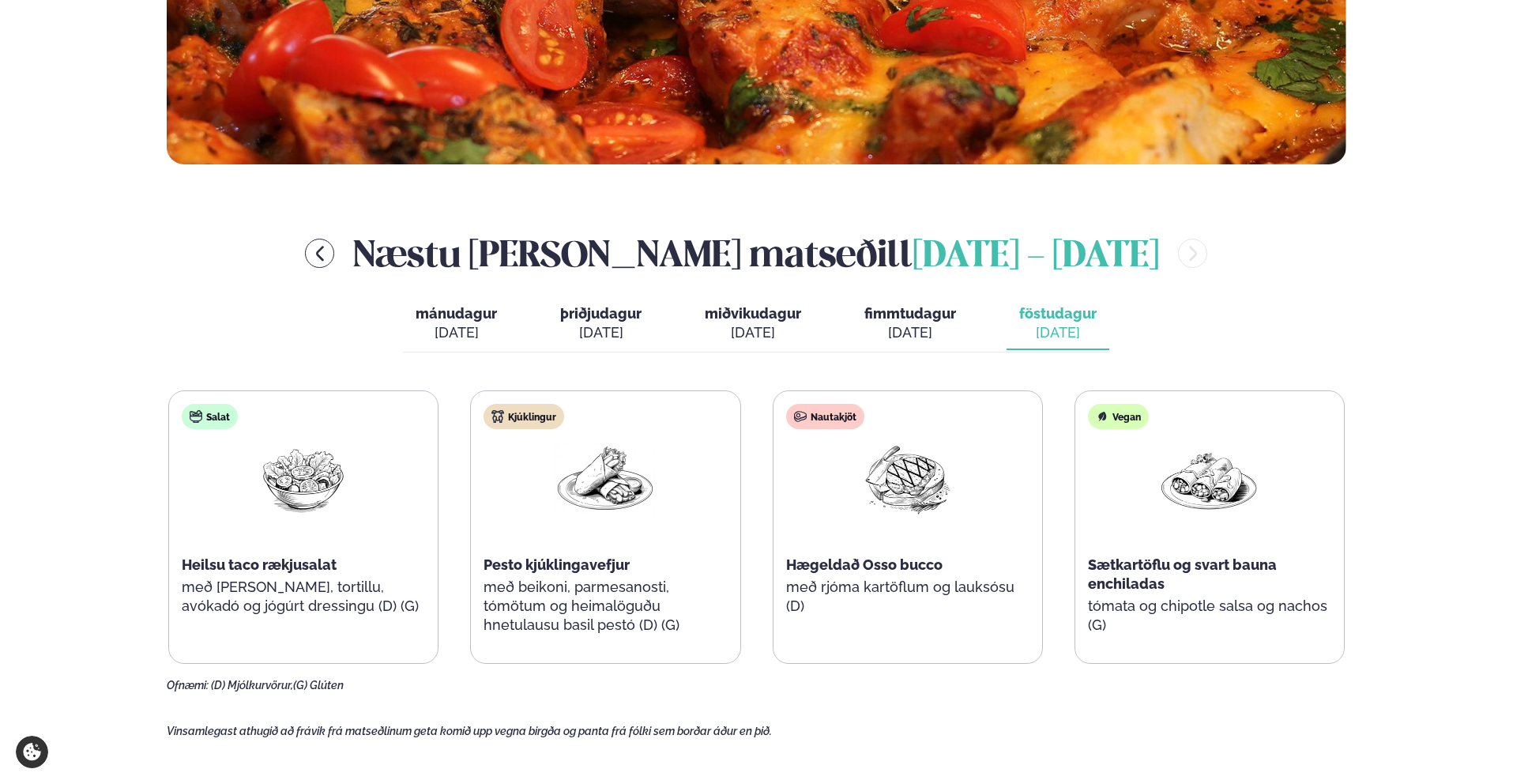
click at [887, 302] on button "fimmtudagur fim. [DATE]" at bounding box center [910, 324] width 117 height 52
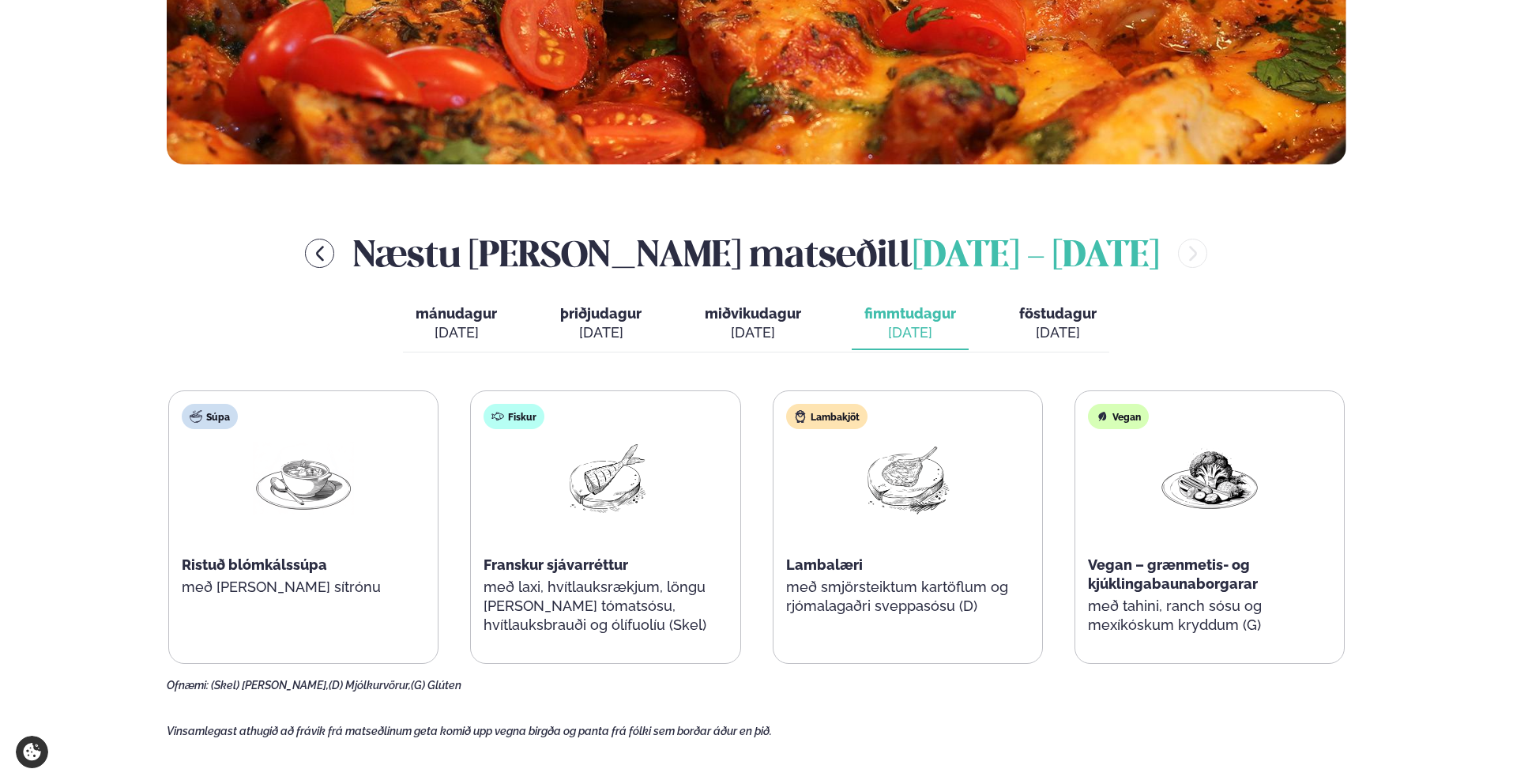
click at [808, 312] on button "miðvikudagur mið. [DATE]" at bounding box center [753, 324] width 122 height 52
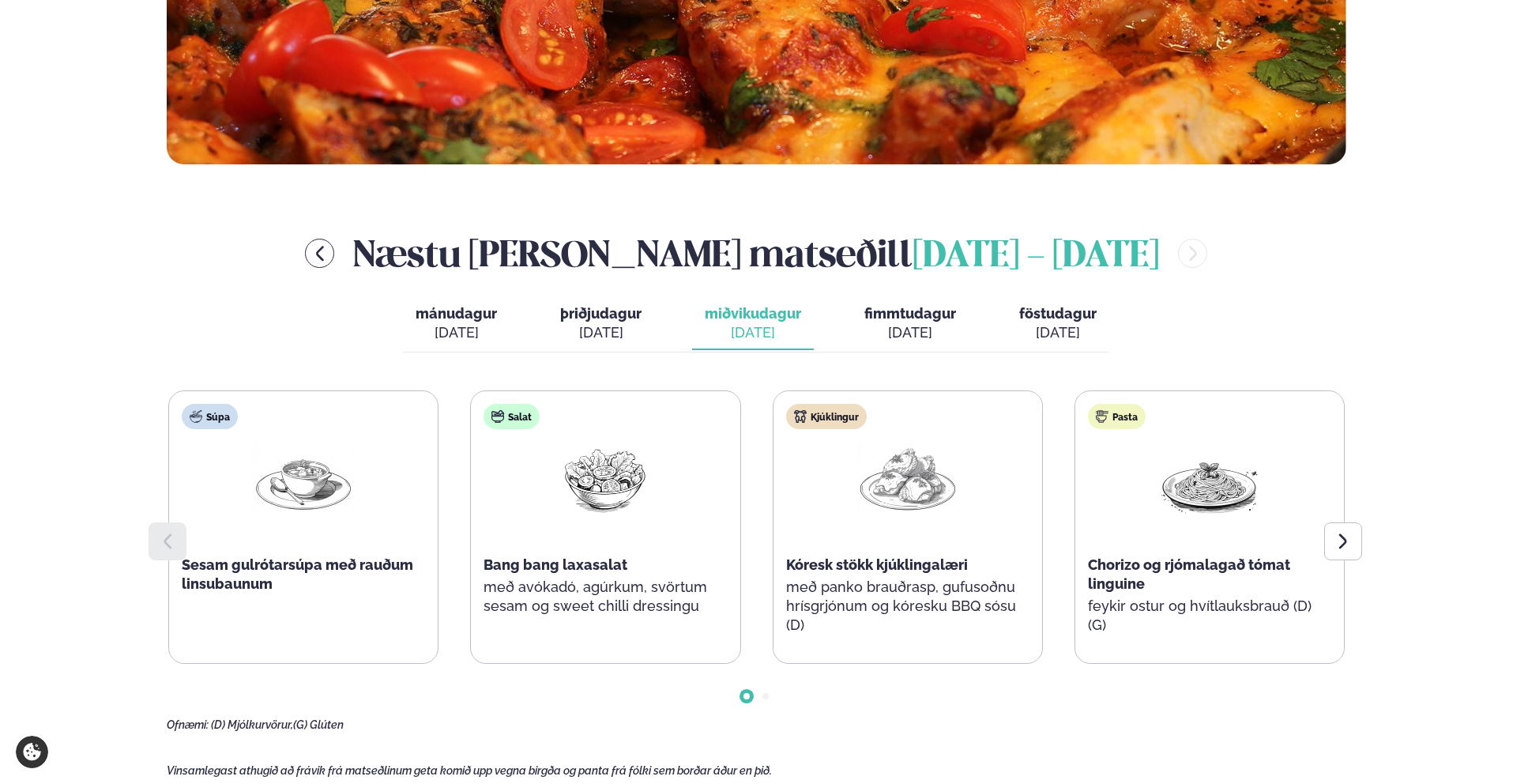
click at [650, 318] on button "þriðjudagur þri. [DATE]" at bounding box center [601, 324] width 107 height 52
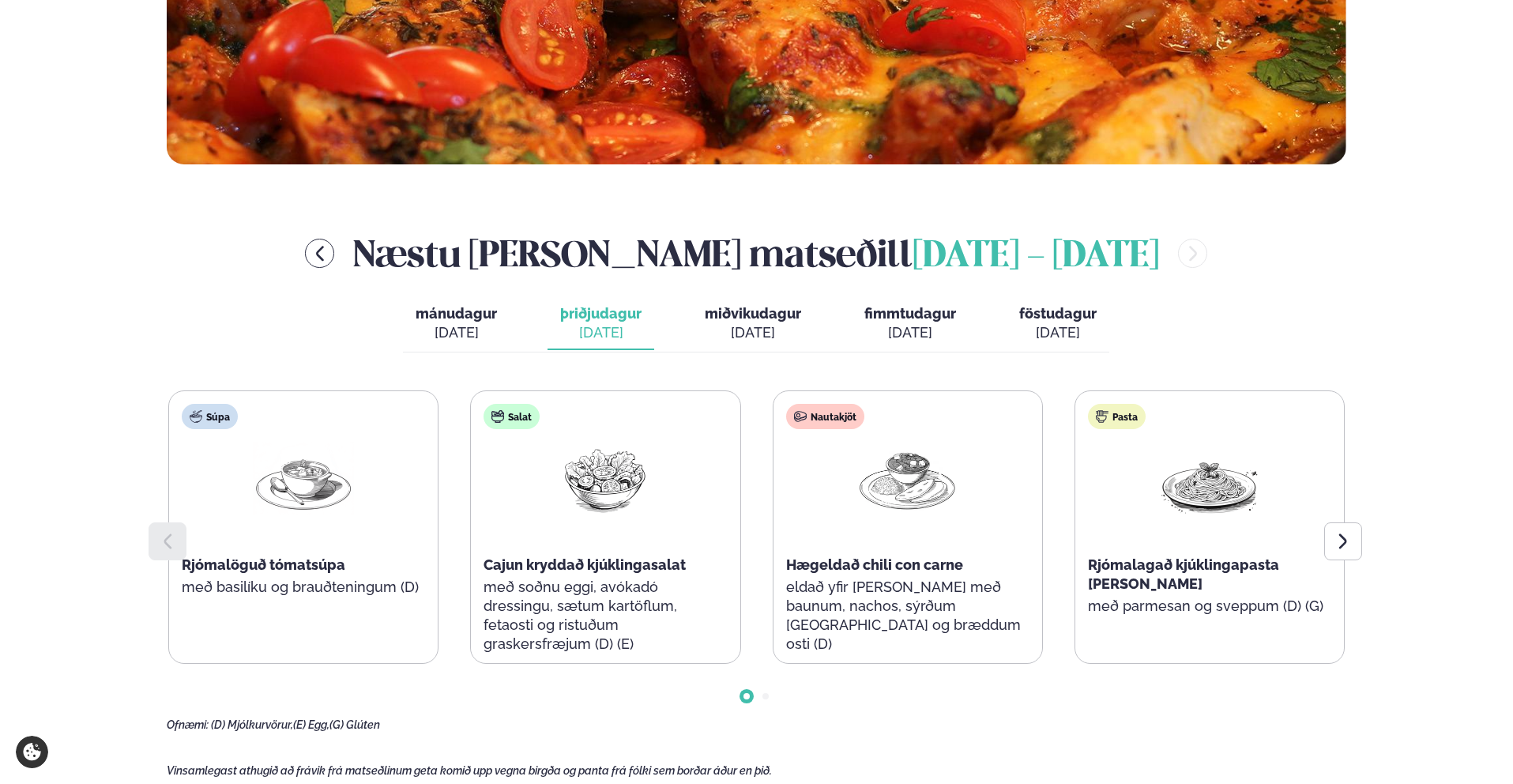
click at [539, 332] on div "mánudagur mán. [DATE] þriðjudagur þri. [DATE] miðvikudagur mið. [DATE] fimmtuda…" at bounding box center [756, 325] width 706 height 54
click at [463, 328] on div "[DATE]" at bounding box center [455, 332] width 81 height 19
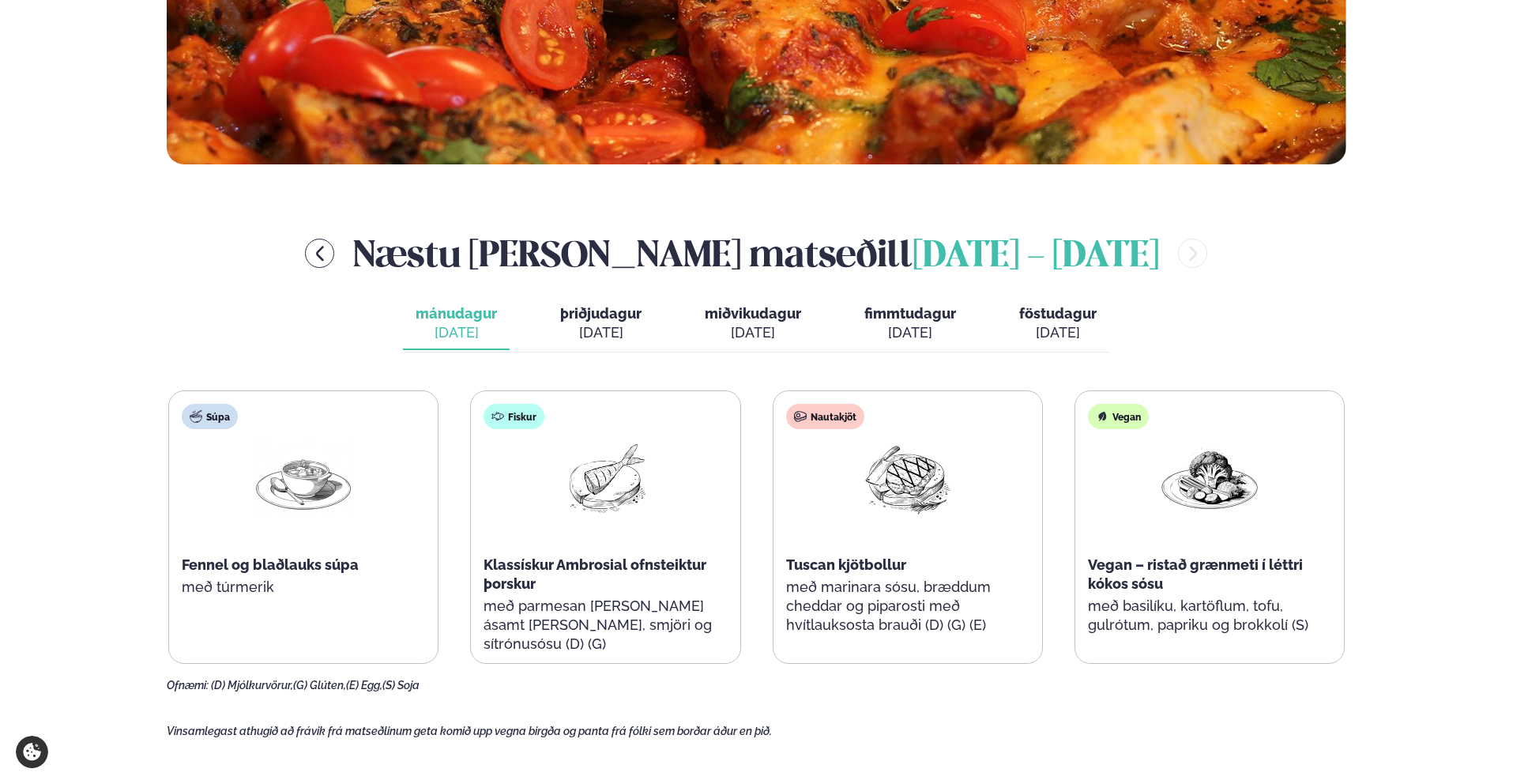
click at [666, 318] on div "mánudagur mán. [DATE] þriðjudagur þri. [DATE] miðvikudagur mið. [DATE] fimmtuda…" at bounding box center [756, 325] width 706 height 54
click at [595, 321] on span "þriðjudagur" at bounding box center [600, 312] width 81 height 16
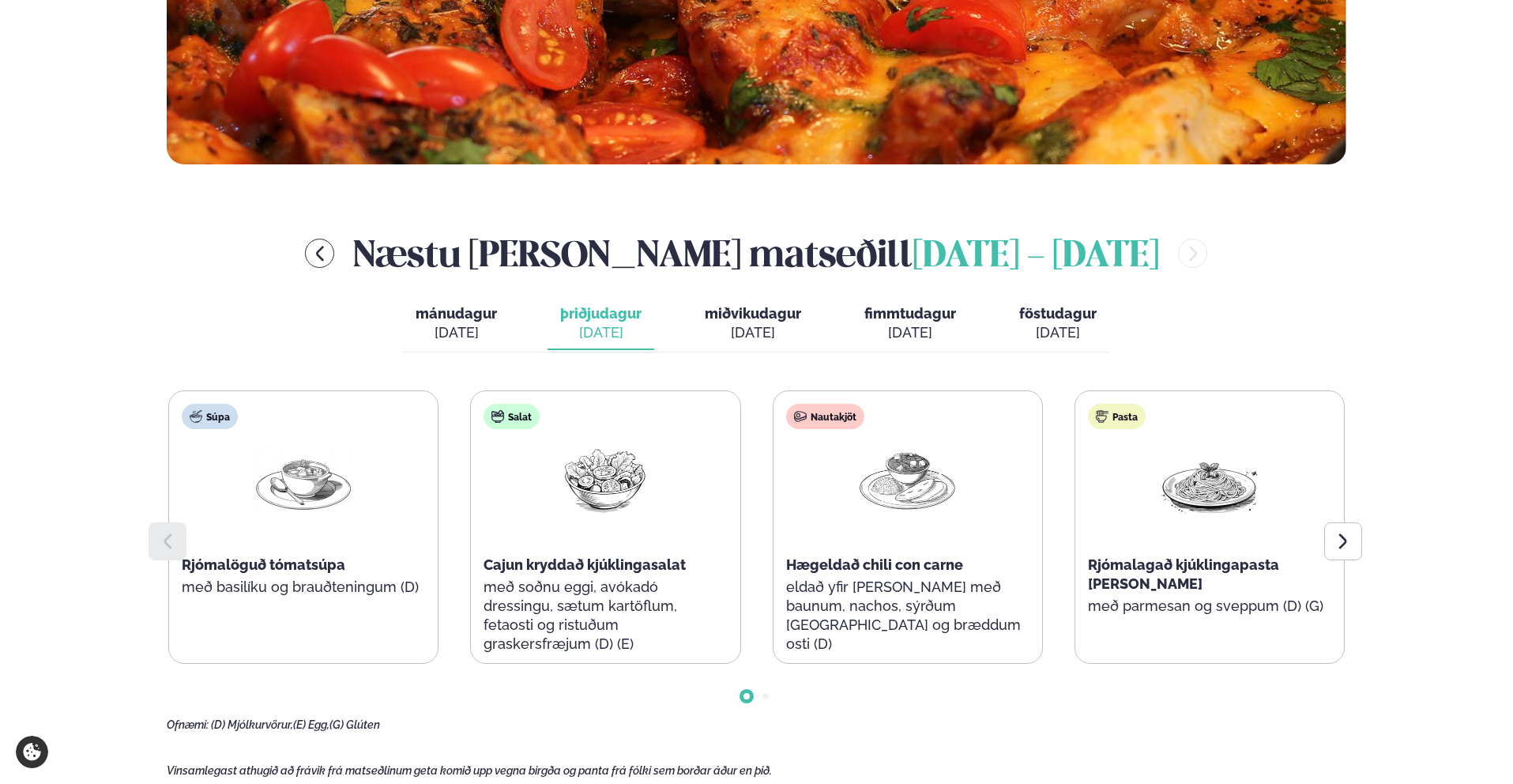
click at [1270, 338] on div "Næstu [PERSON_NAME] matseðill [DATE] - [DATE] mánudagur mán. [DATE] þriðjudagur…" at bounding box center [756, 479] width 1180 height 504
click at [1079, 315] on span "föstudagur" at bounding box center [1058, 312] width 77 height 16
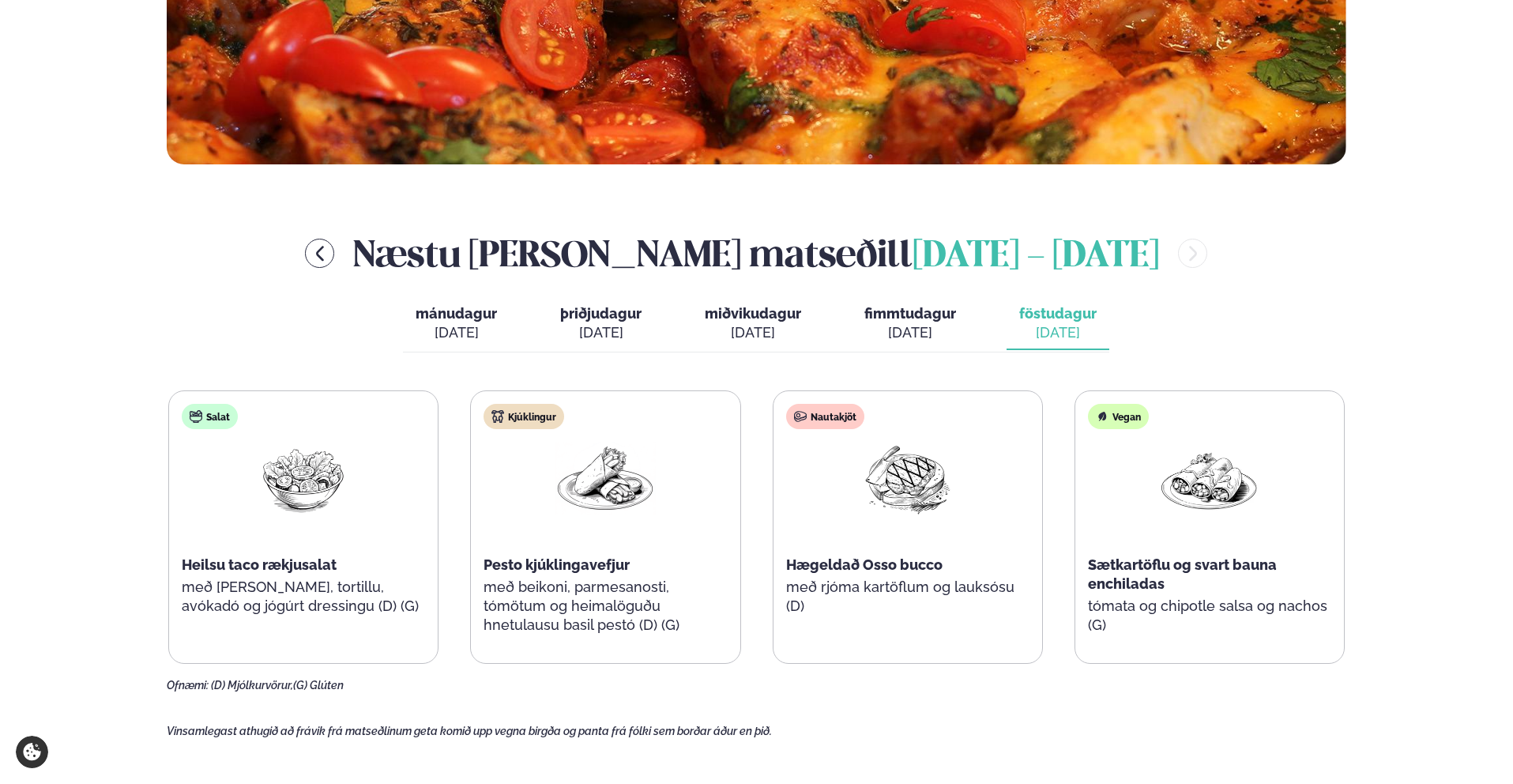
click at [988, 312] on div "mánudagur mán. [DATE] þriðjudagur þri. [DATE] miðvikudagur mið. [DATE] fimmtuda…" at bounding box center [756, 325] width 706 height 54
click at [945, 312] on span "fimmtudagur" at bounding box center [910, 312] width 91 height 16
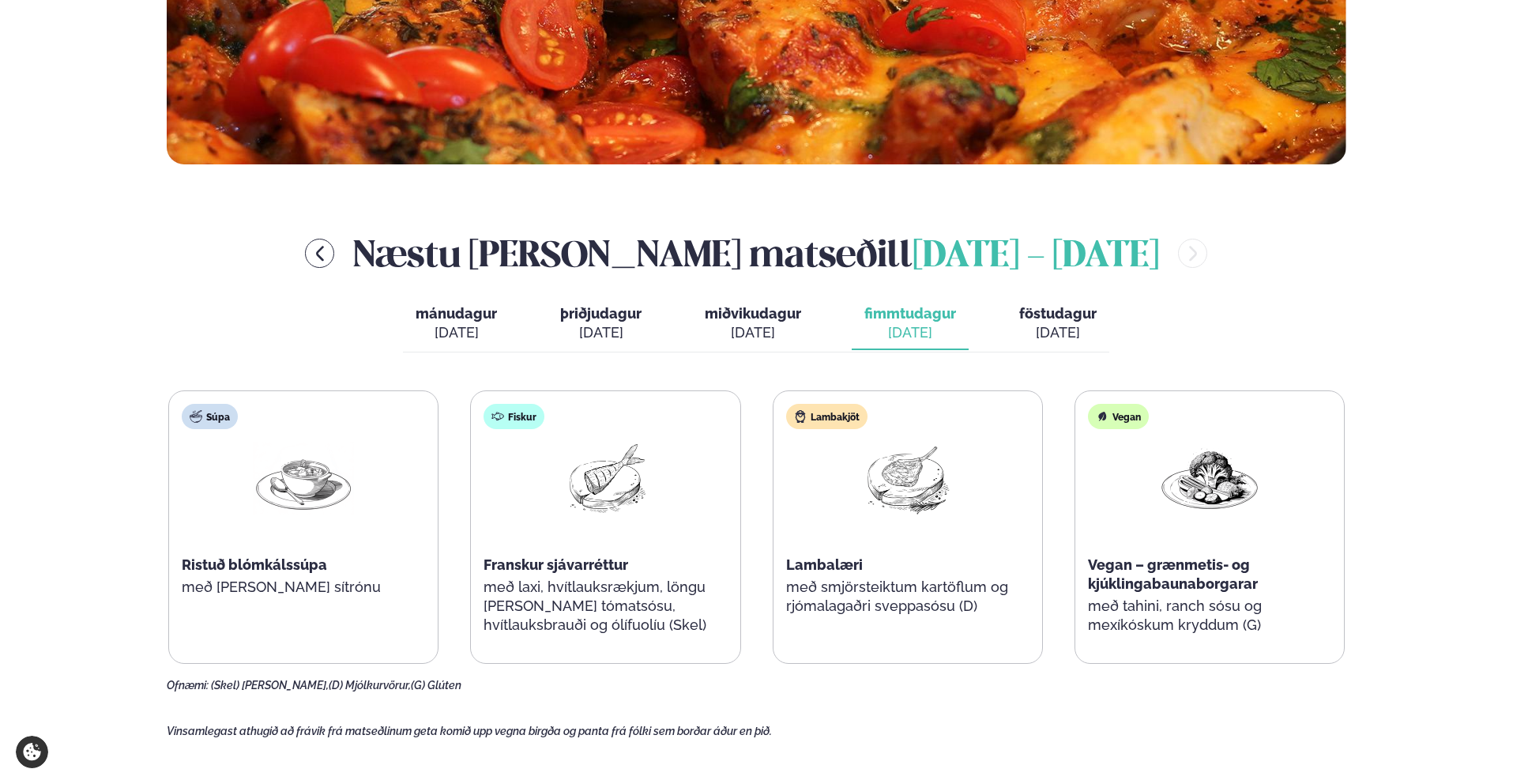
click at [776, 310] on span "miðvikudagur" at bounding box center [753, 312] width 96 height 16
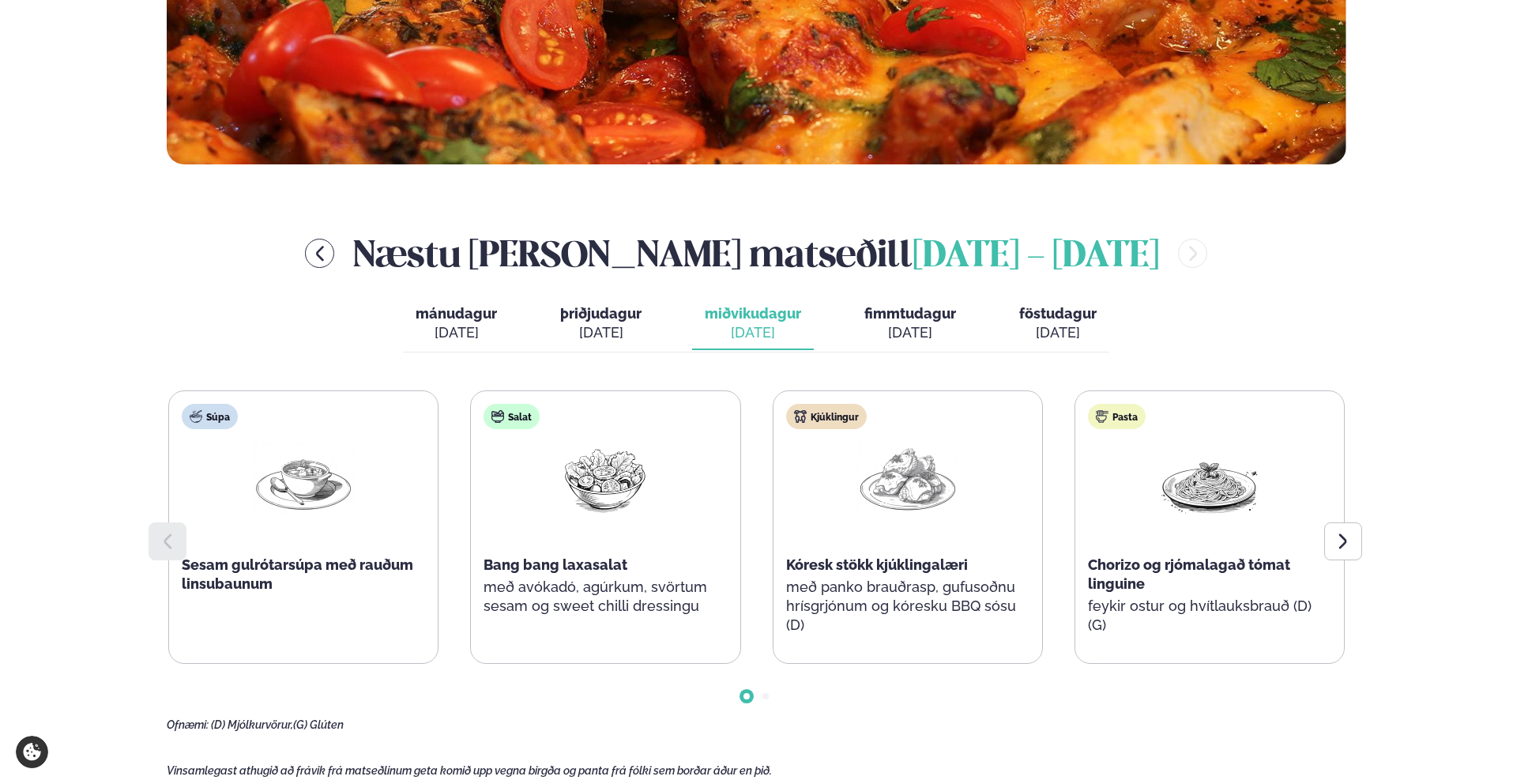
click at [586, 298] on button "þriðjudagur þri. [DATE]" at bounding box center [601, 324] width 107 height 52
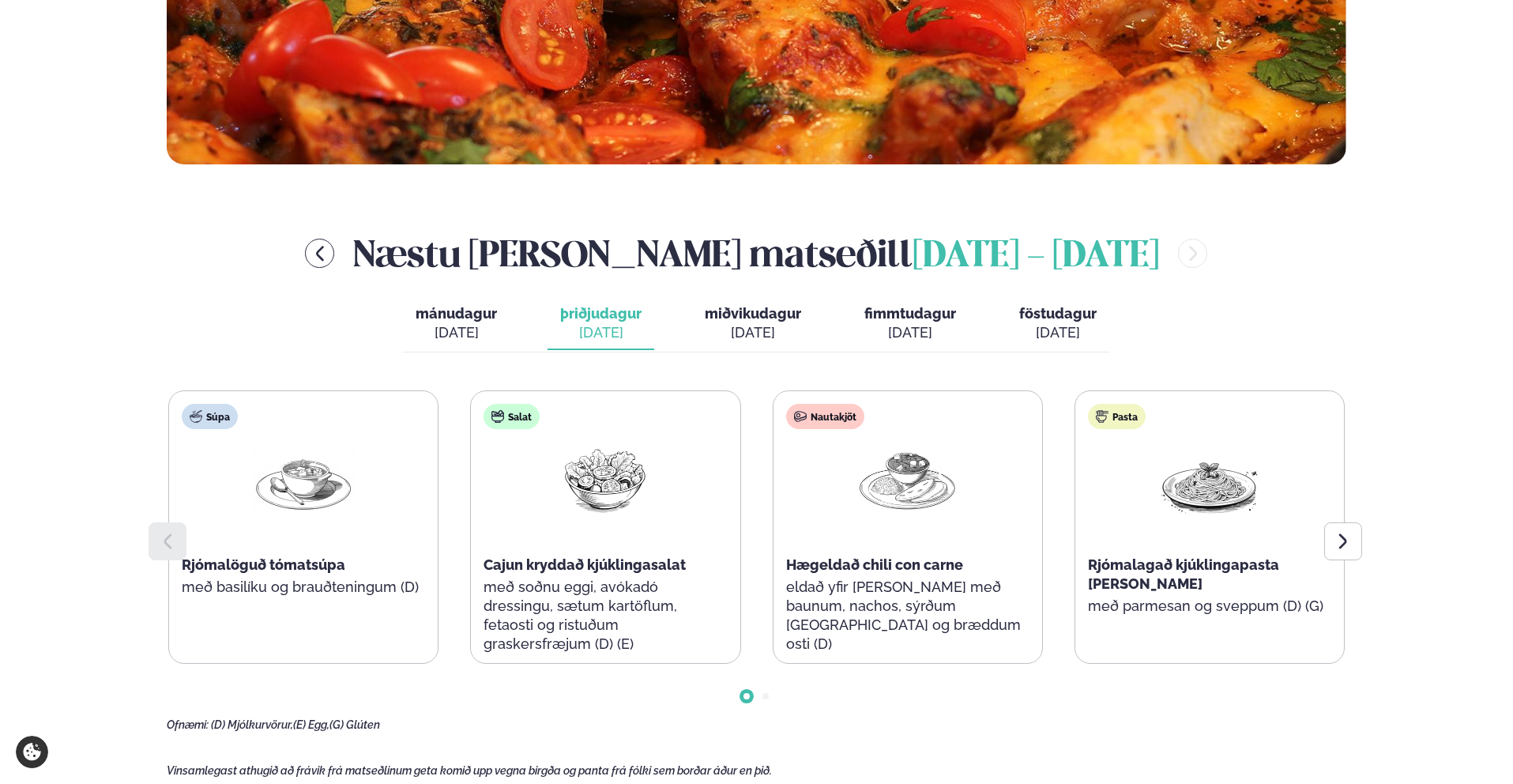
click at [474, 315] on span "mánudagur" at bounding box center [455, 312] width 81 height 16
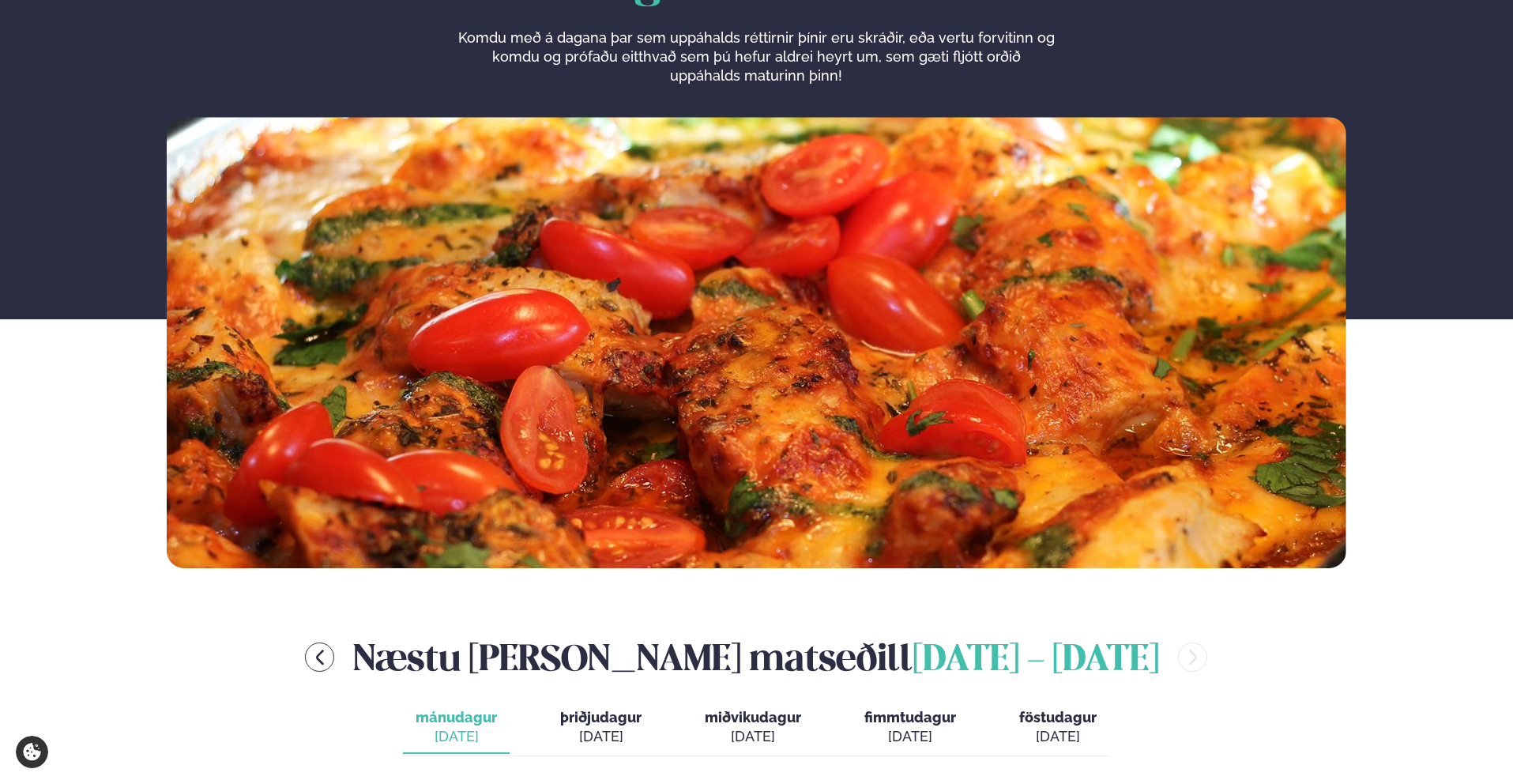
scroll to position [0, 0]
